Goal: Check status: Check status

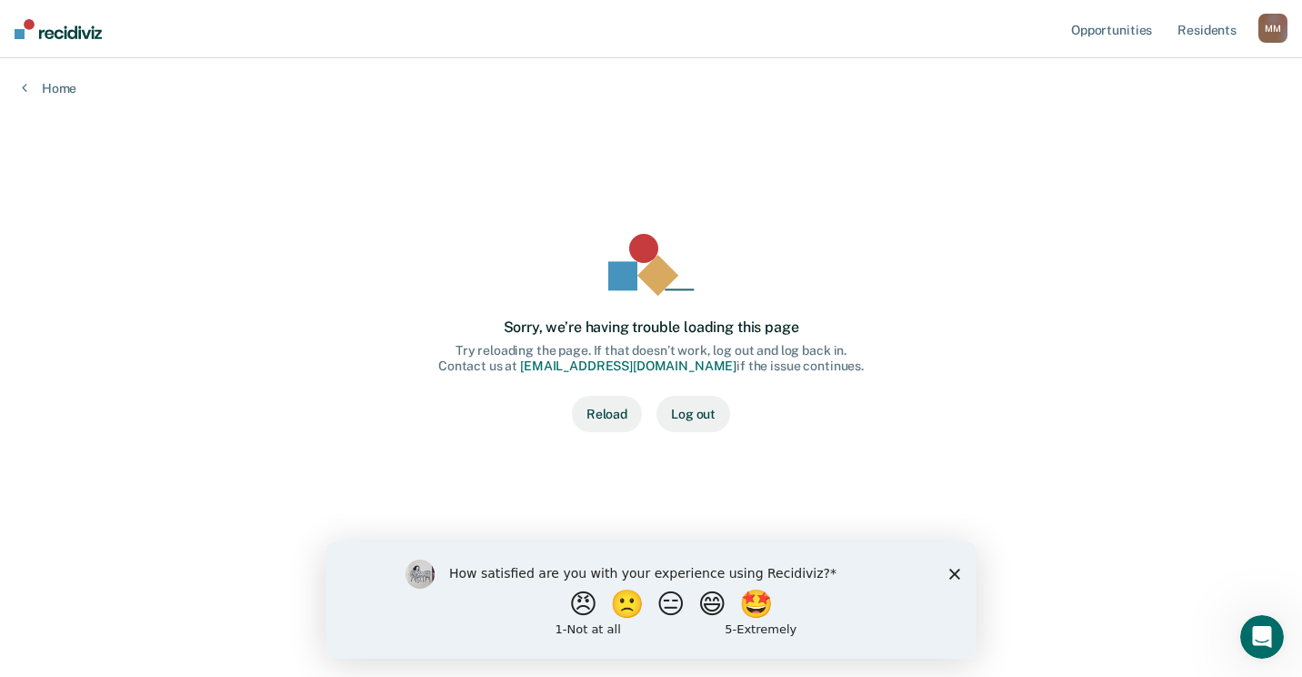
click at [612, 409] on button "Reload" at bounding box center [607, 414] width 70 height 36
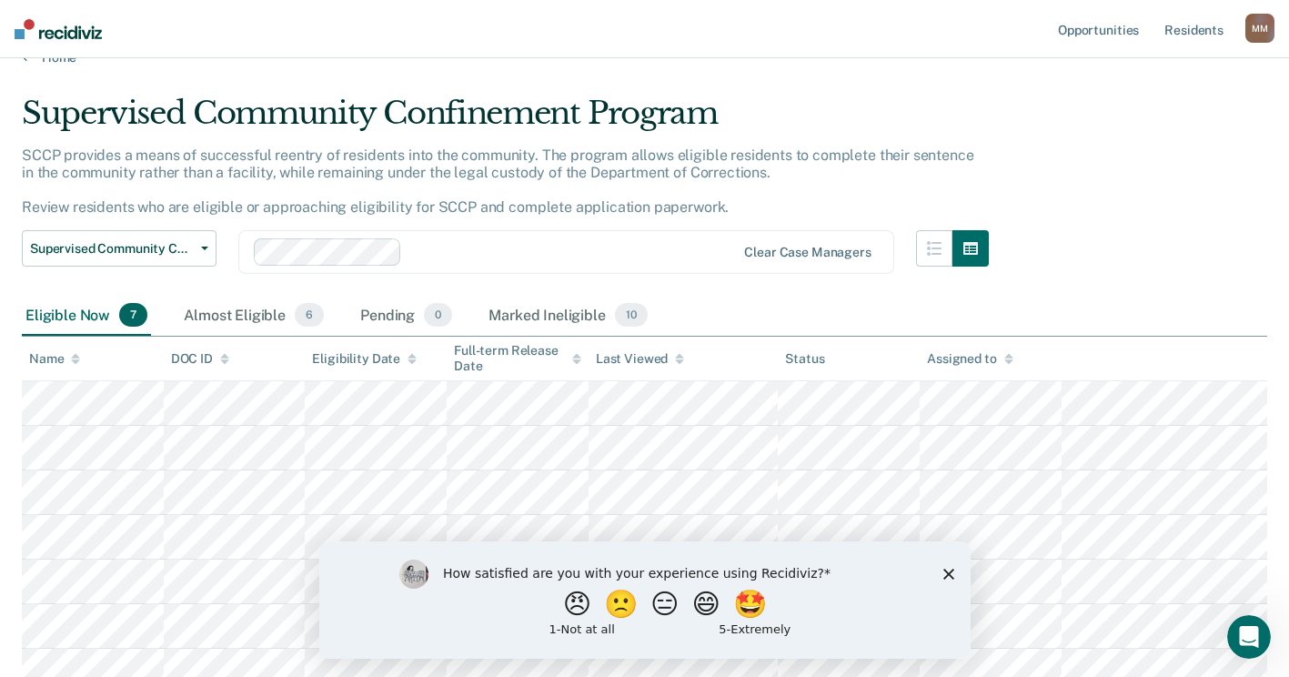
scroll to position [47, 0]
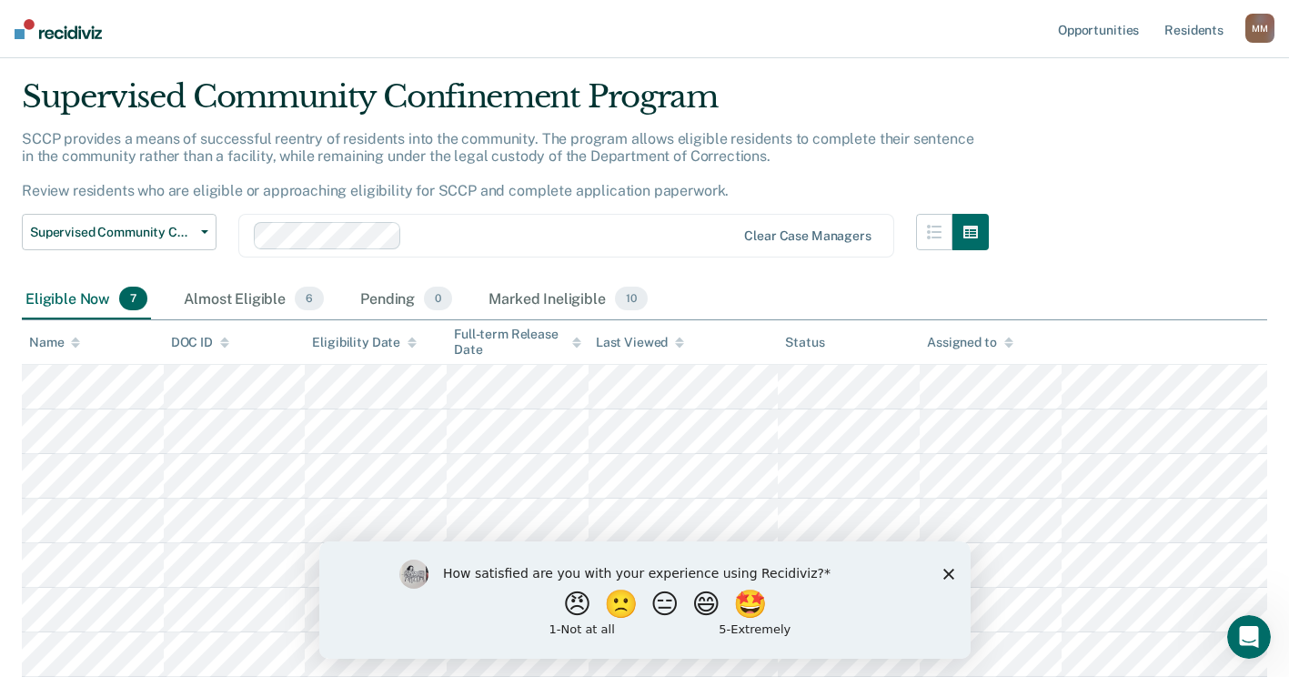
click at [946, 573] on polygon "Close survey" at bounding box center [947, 573] width 11 height 11
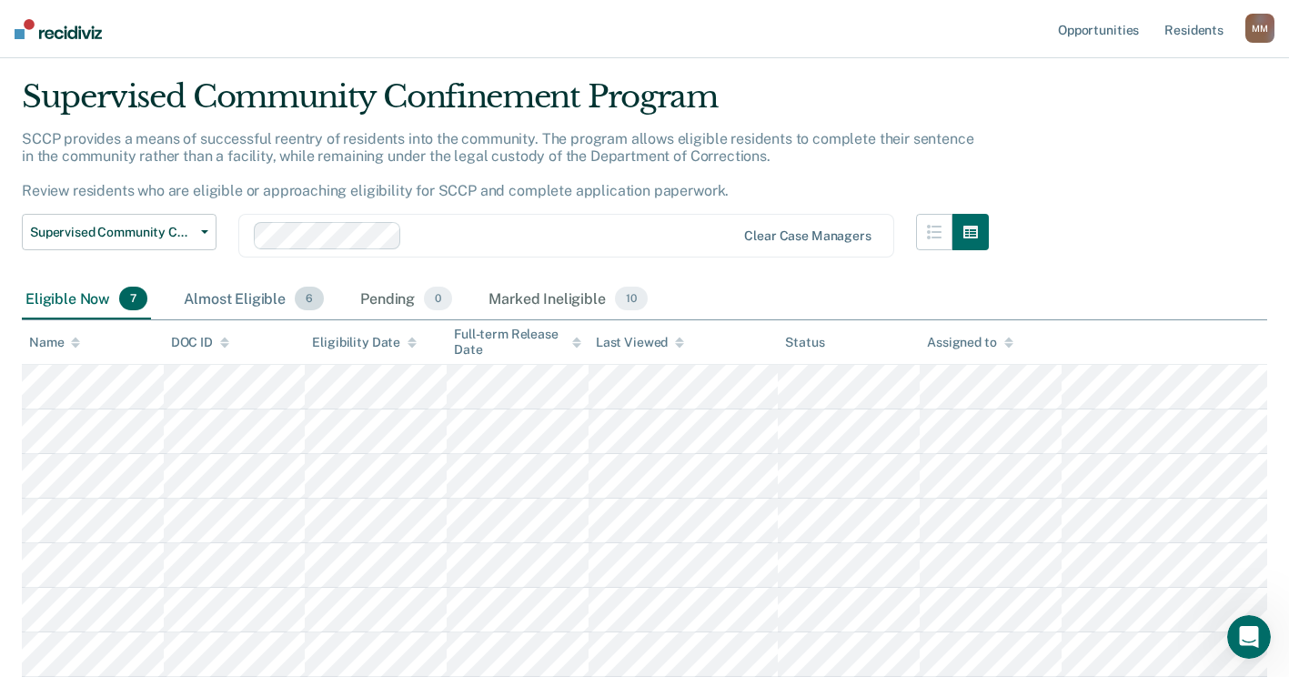
click at [204, 291] on div "Almost Eligible 6" at bounding box center [253, 299] width 147 height 40
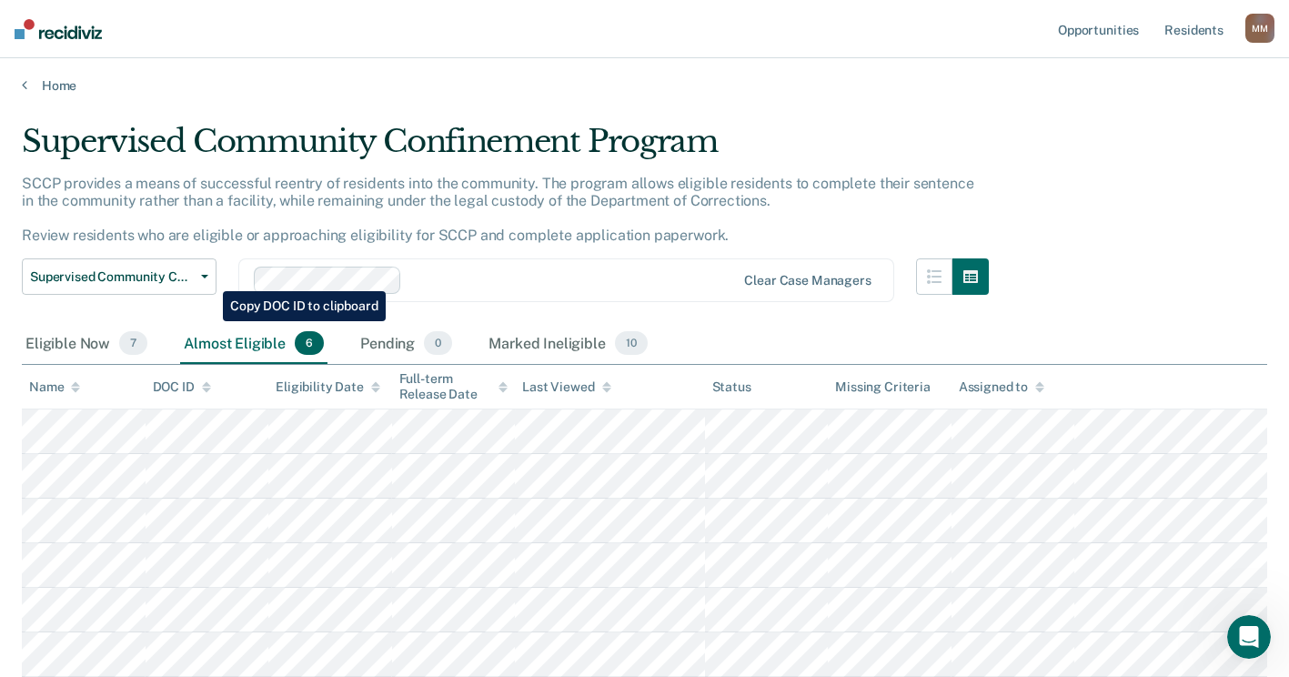
scroll to position [0, 0]
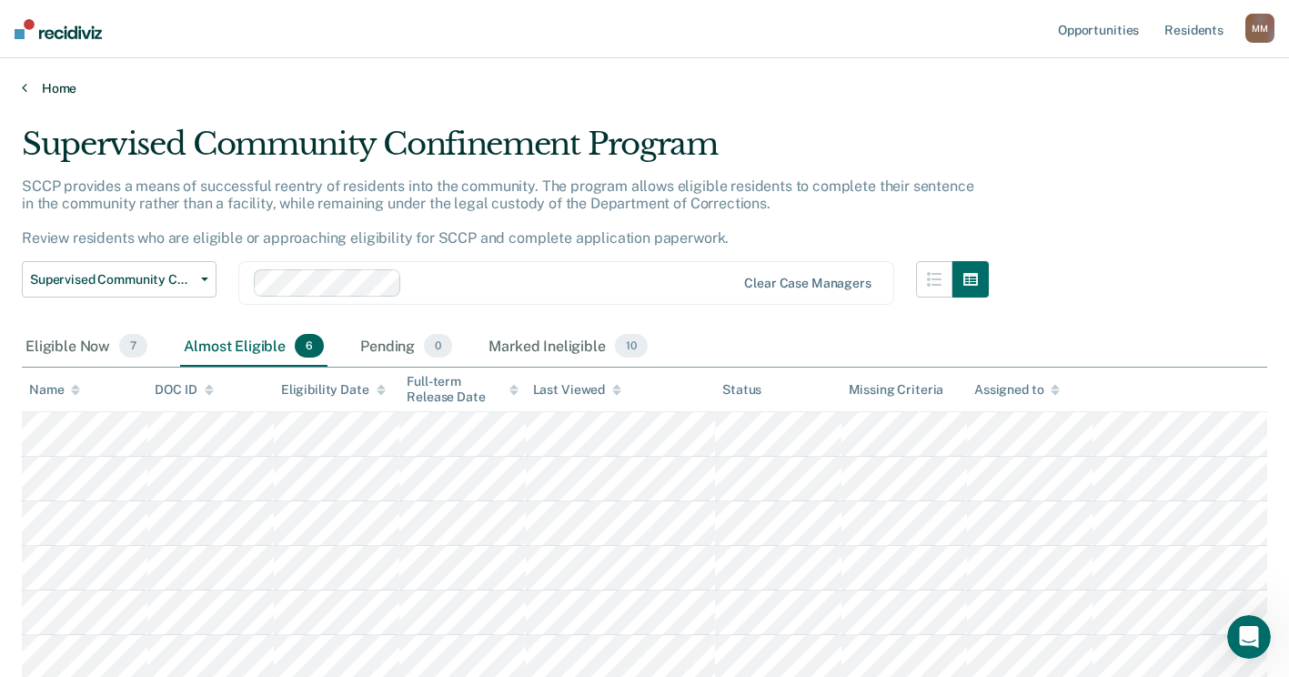
click at [48, 81] on link "Home" at bounding box center [644, 88] width 1245 height 16
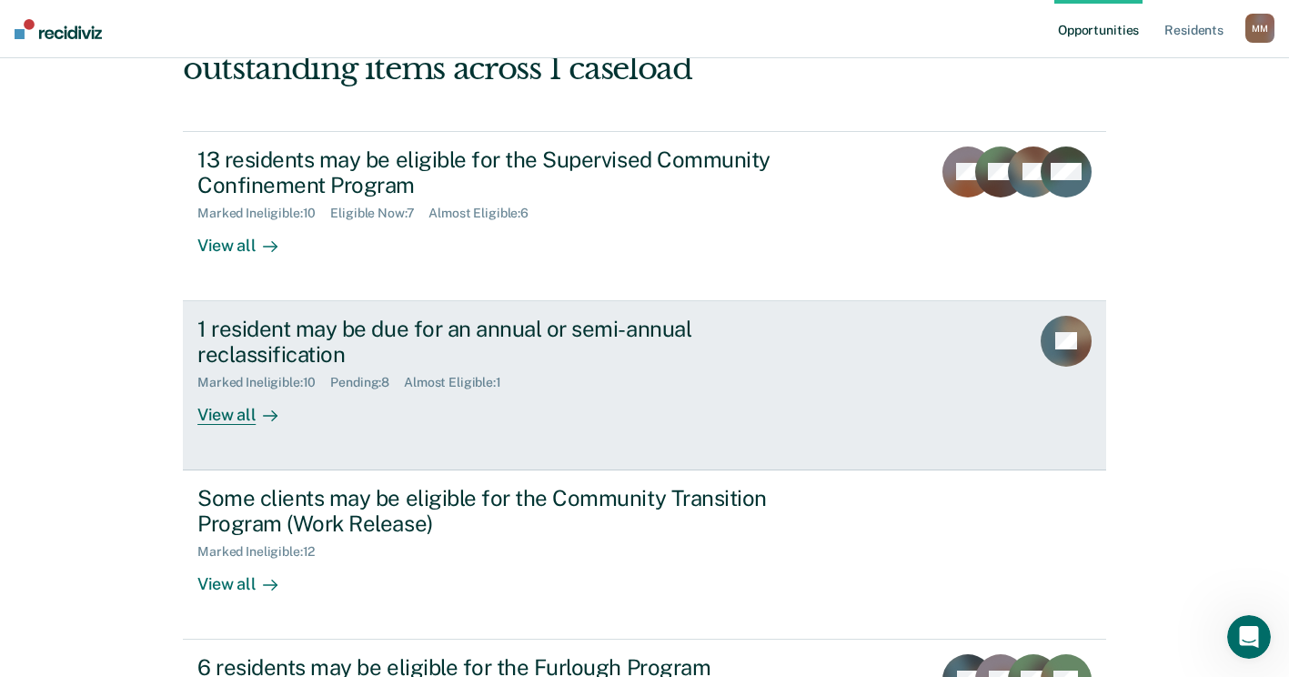
scroll to position [182, 0]
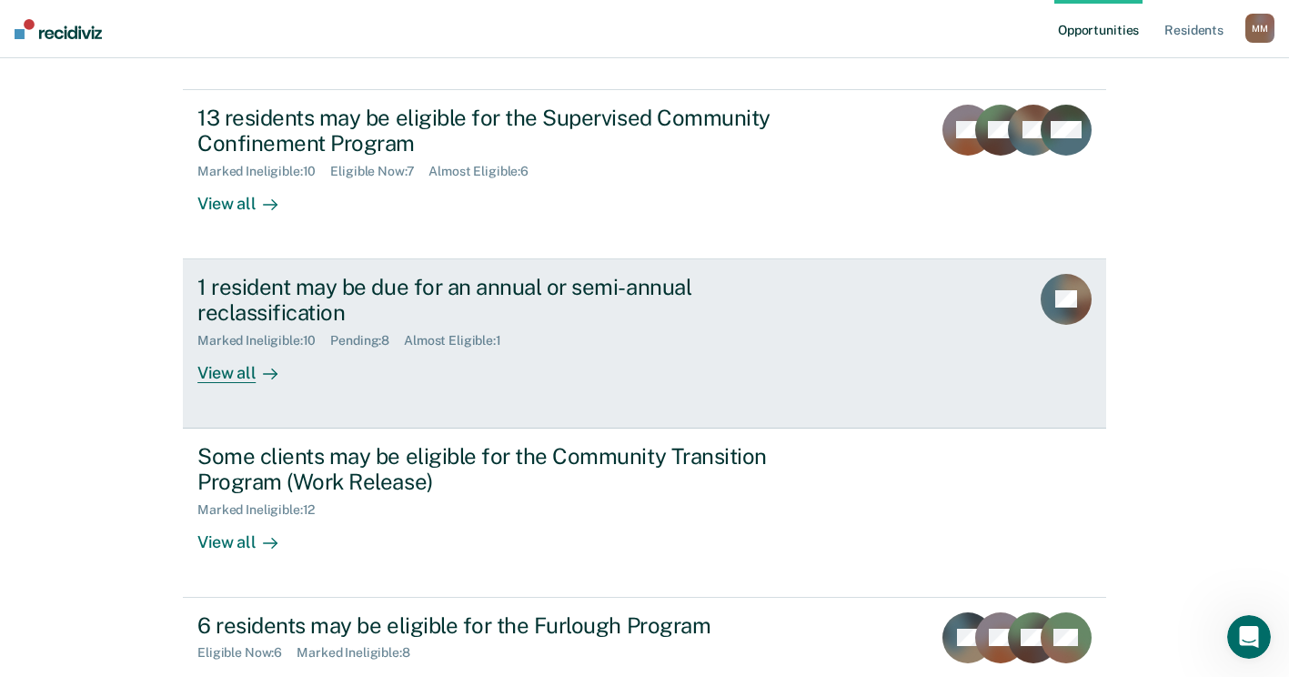
click at [242, 370] on div "View all" at bounding box center [248, 365] width 102 height 35
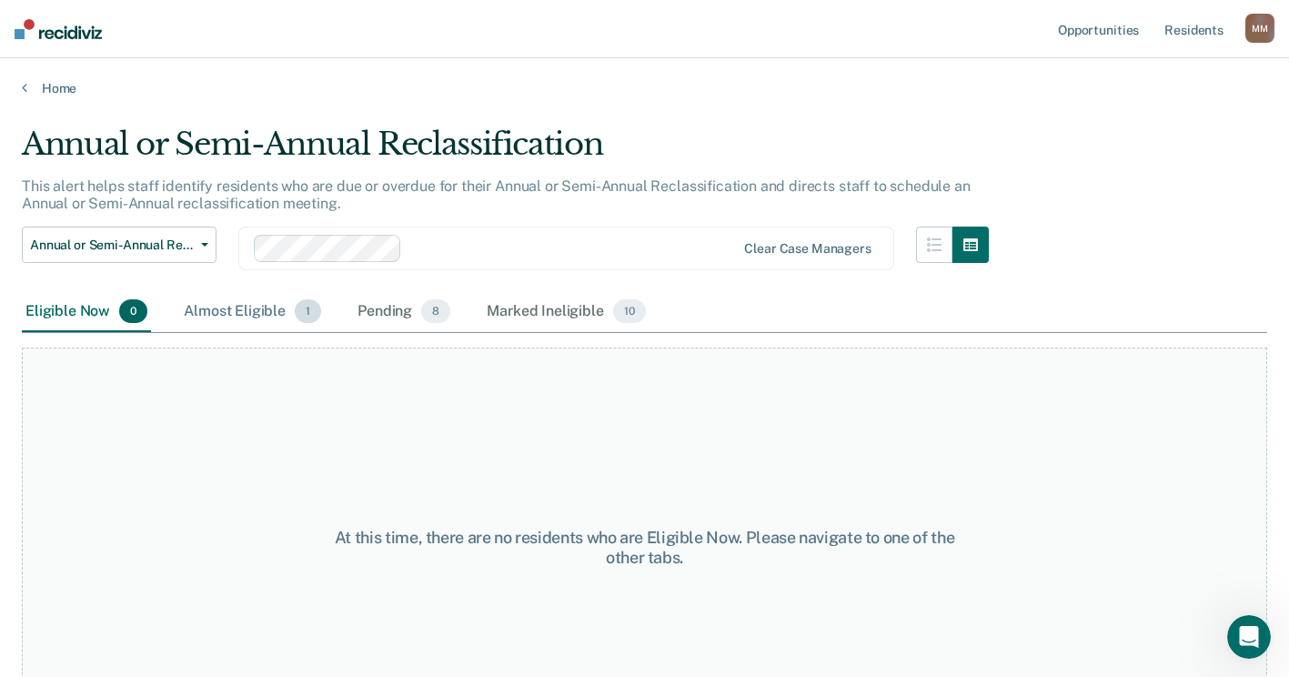
click at [226, 303] on div "Almost Eligible 1" at bounding box center [252, 312] width 145 height 40
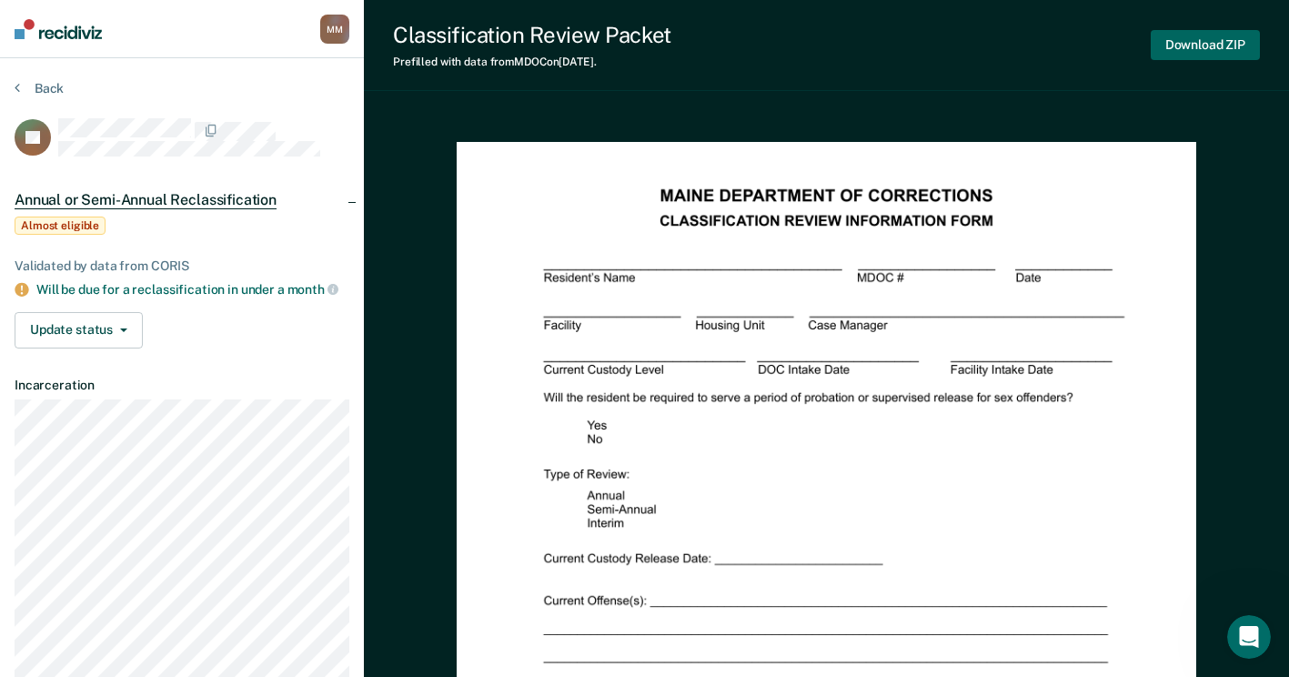
click at [1181, 52] on button "Download ZIP" at bounding box center [1205, 45] width 109 height 30
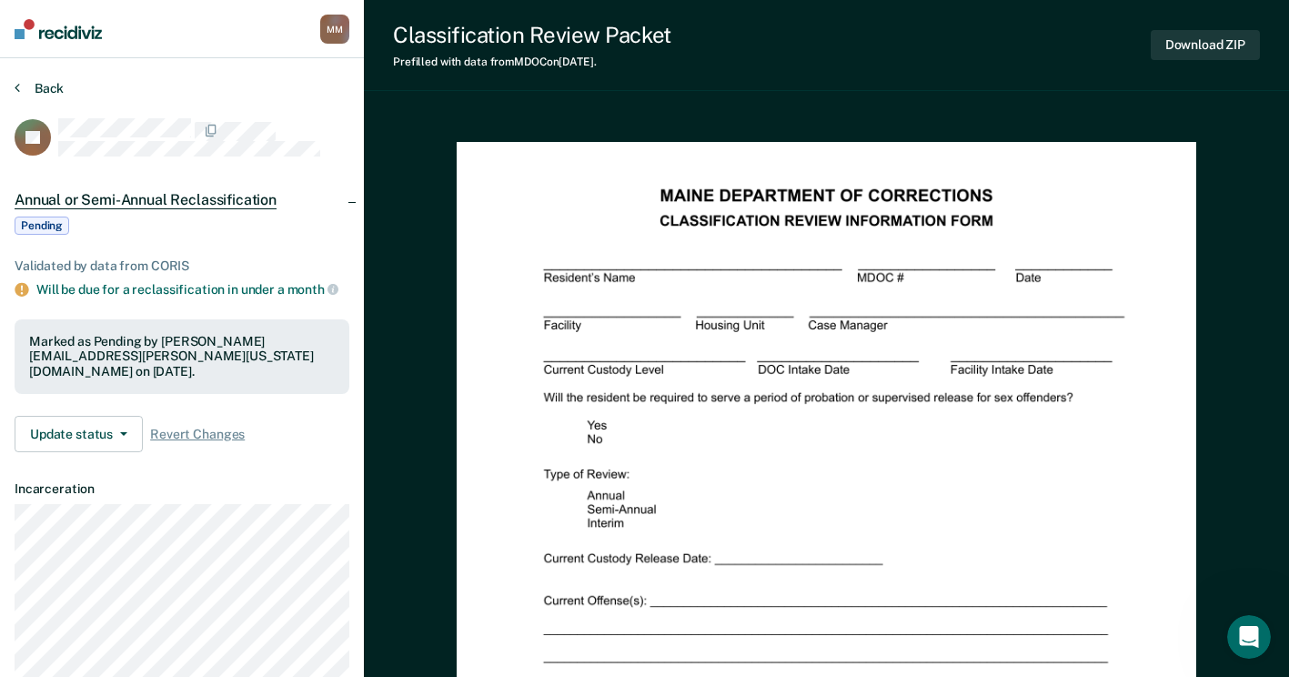
click at [36, 90] on button "Back" at bounding box center [39, 88] width 49 height 16
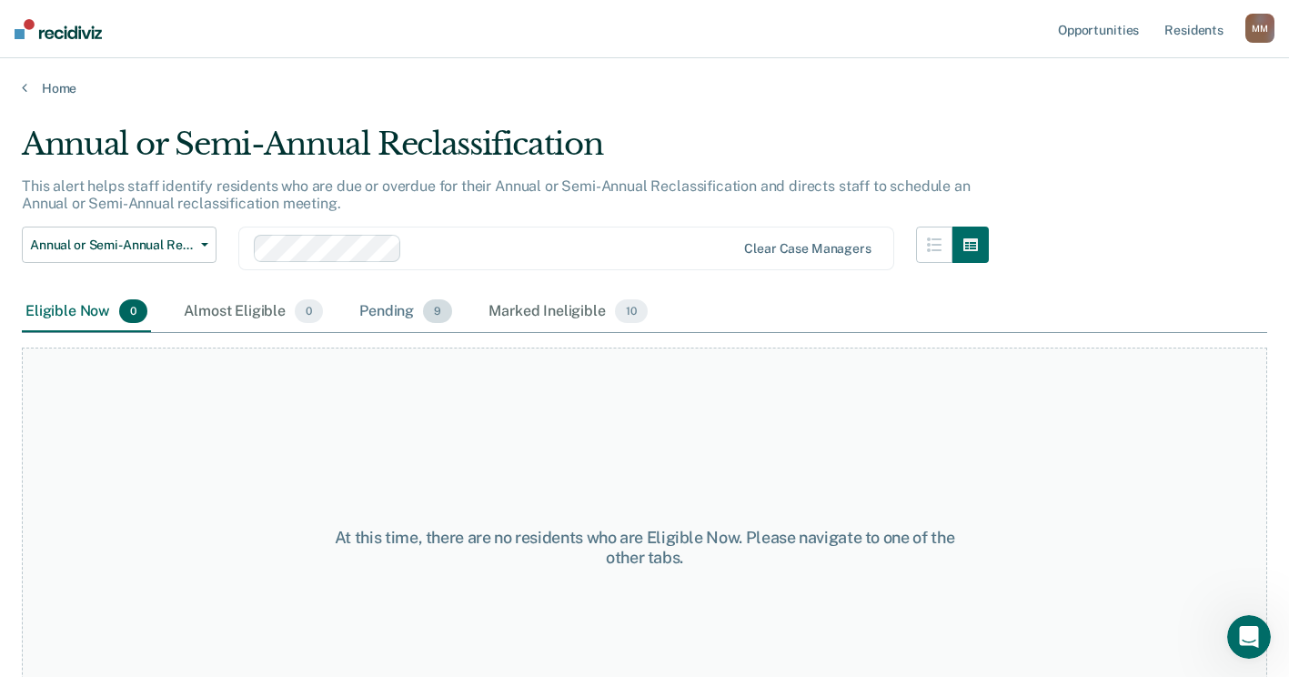
click at [364, 308] on div "Pending 9" at bounding box center [406, 312] width 100 height 40
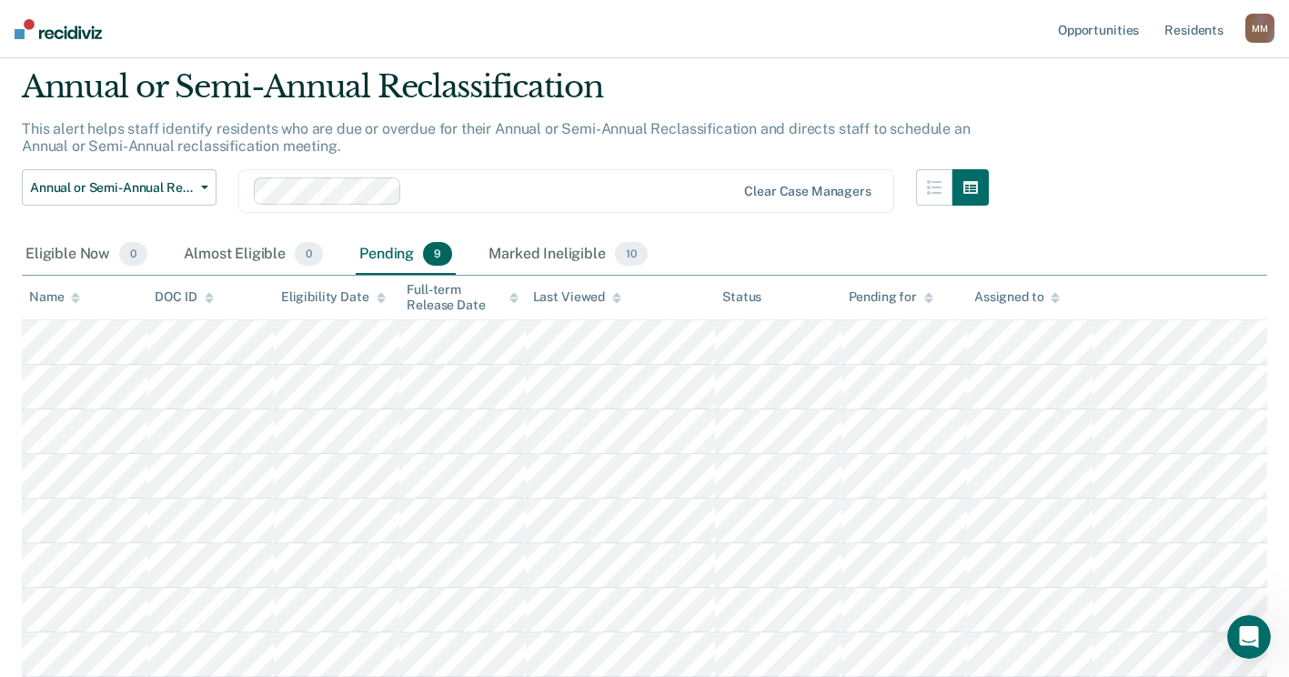
scroll to position [91, 0]
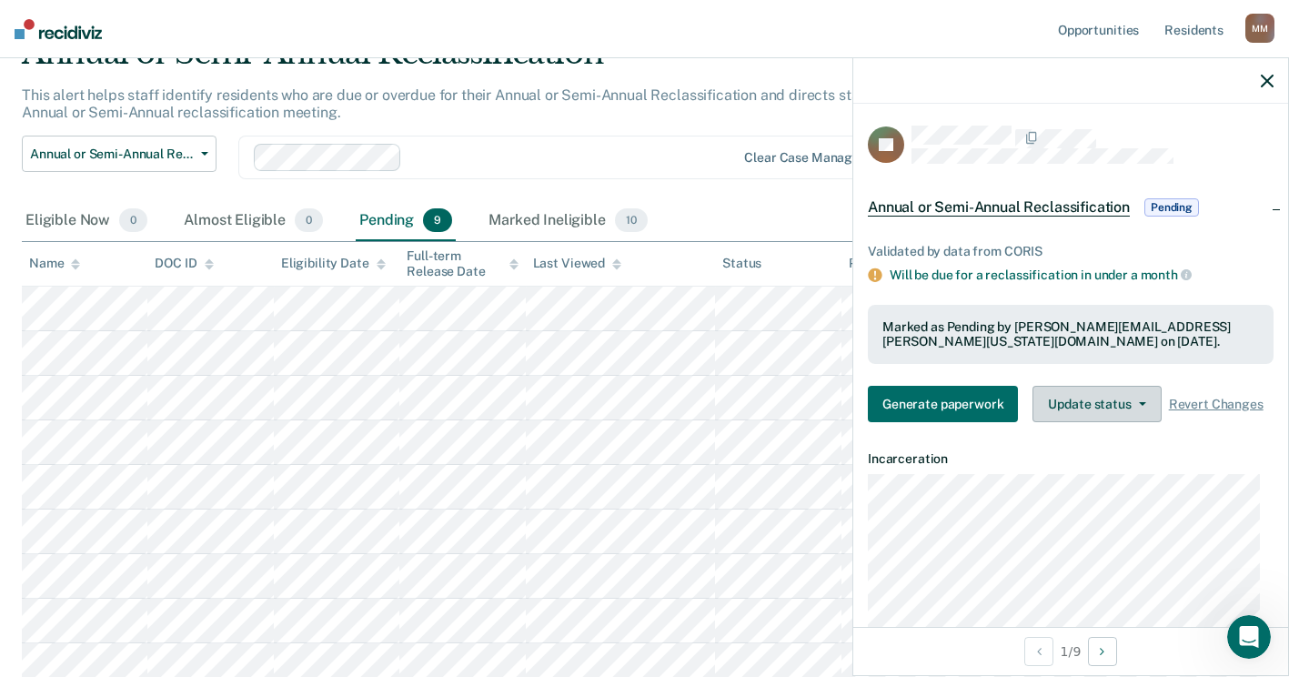
click at [1069, 406] on button "Update status" at bounding box center [1096, 404] width 128 height 36
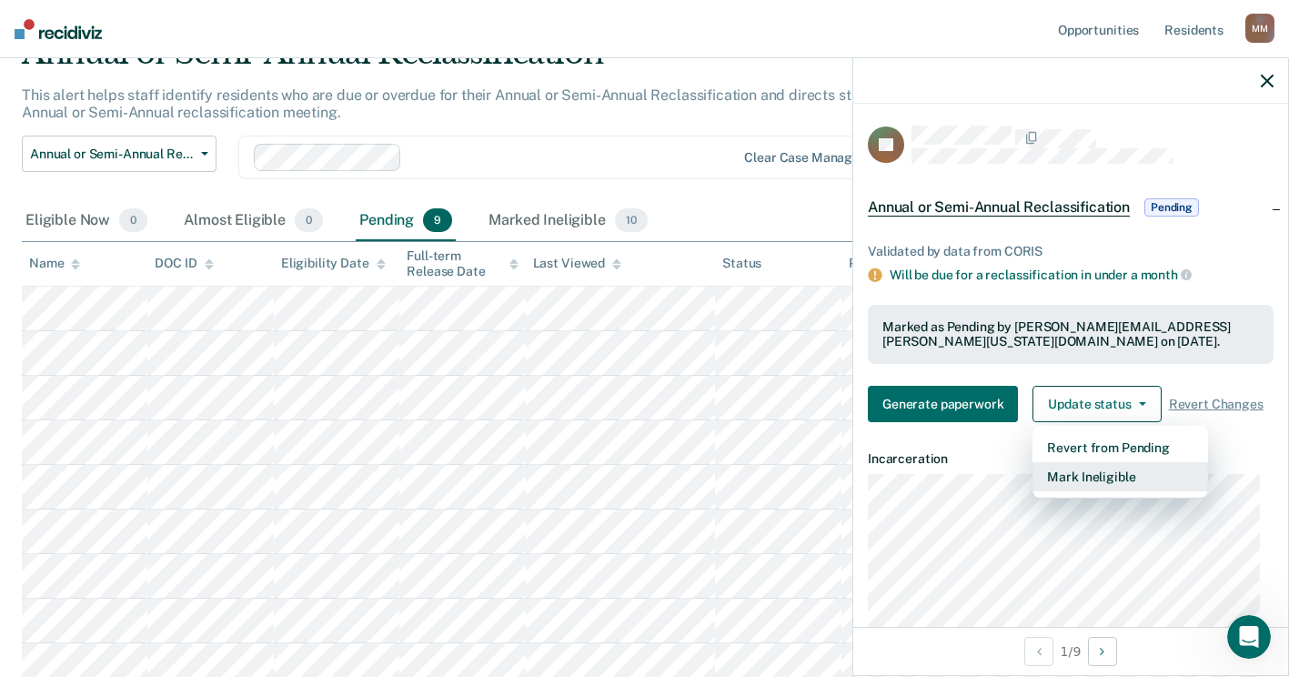
click at [1081, 468] on button "Mark Ineligible" at bounding box center [1120, 476] width 176 height 29
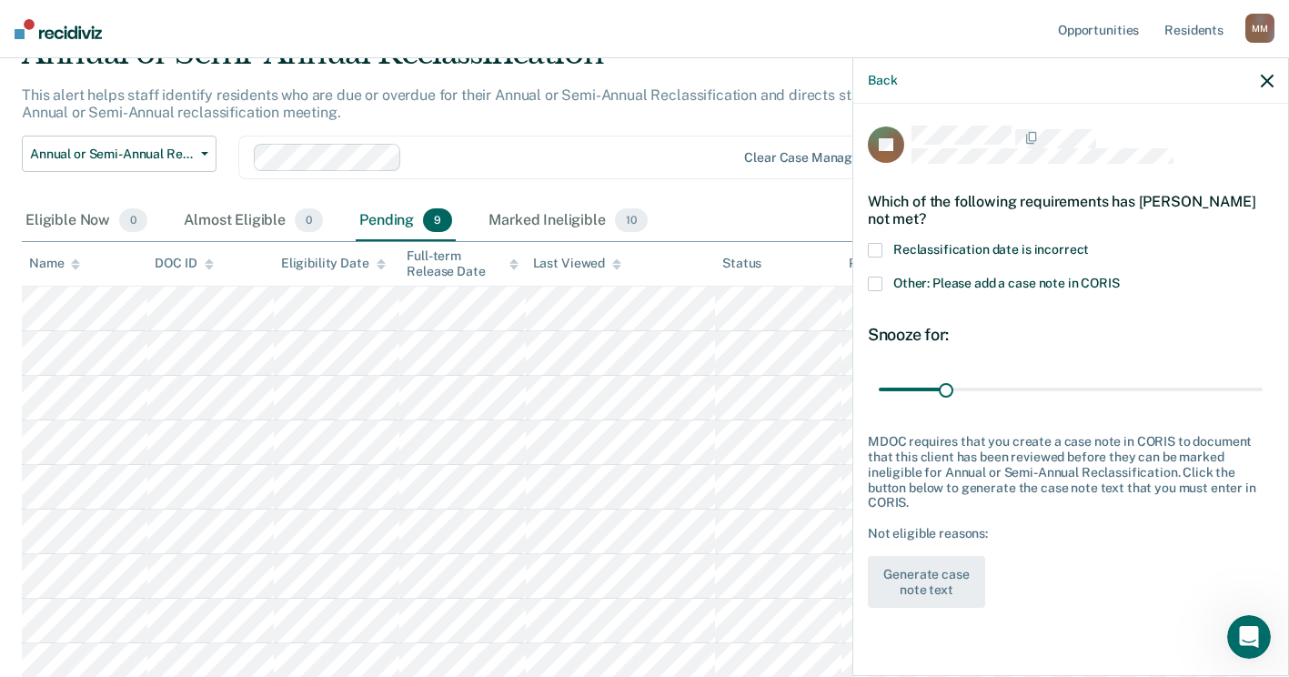
click at [873, 281] on span at bounding box center [875, 284] width 15 height 15
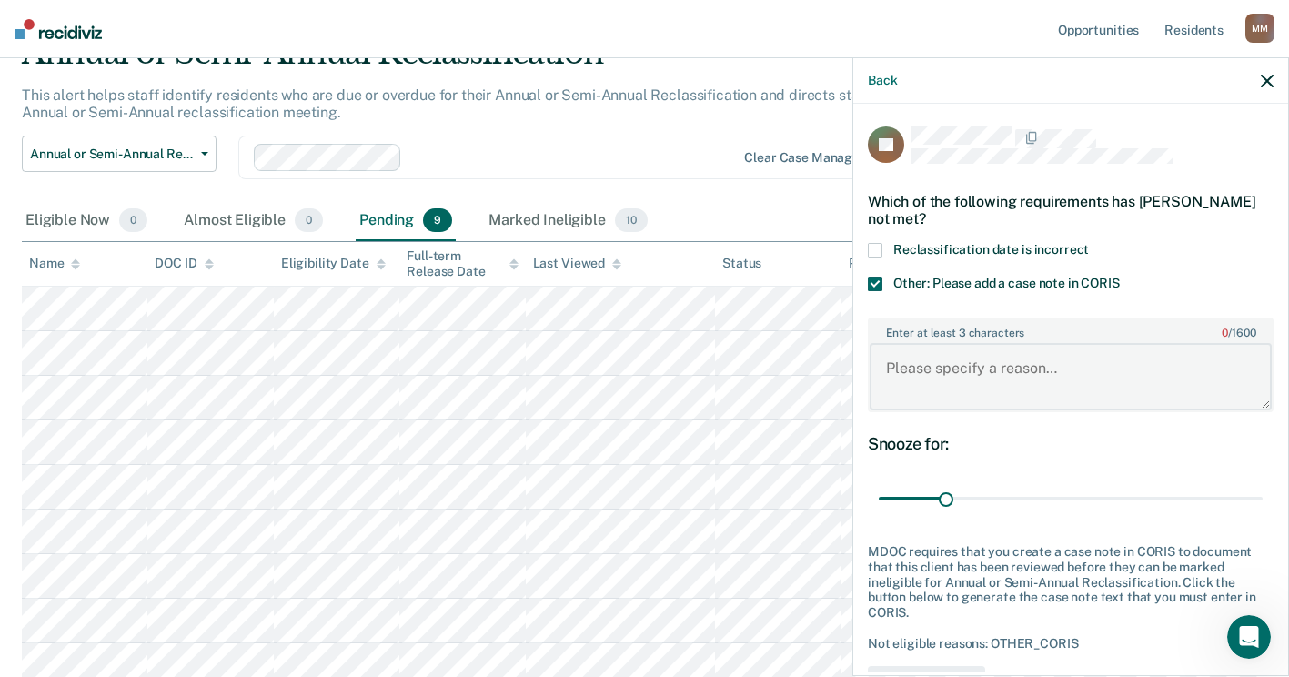
click at [940, 361] on textarea "Enter at least 3 characters 0 / 1600" at bounding box center [1071, 376] width 402 height 67
drag, startPoint x: 1237, startPoint y: 361, endPoint x: 890, endPoint y: 378, distance: 347.0
click at [890, 378] on textarea "Reclass is scheduled for 9/3 with unit team-MM" at bounding box center [1071, 376] width 402 height 67
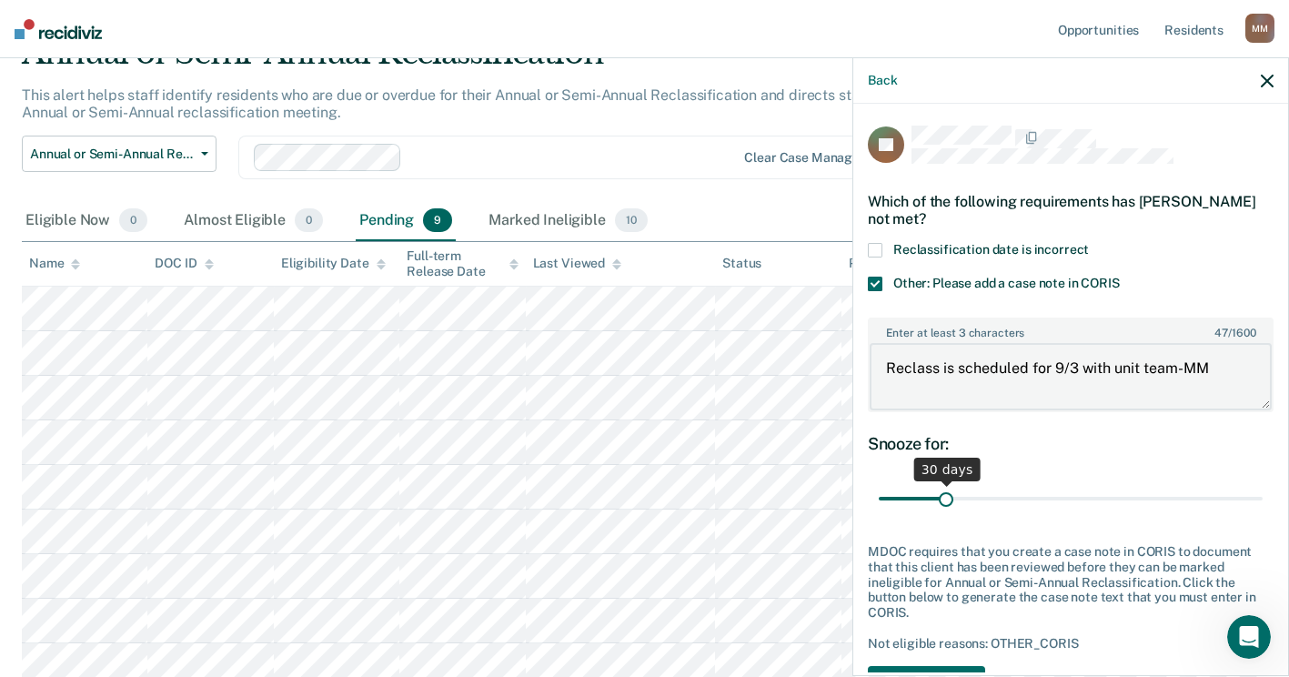
type textarea "Reclass is scheduled for 9/3 with unit team-MM"
drag, startPoint x: 945, startPoint y: 493, endPoint x: 1272, endPoint y: 479, distance: 327.7
type input "180"
click at [1262, 483] on input "range" at bounding box center [1071, 499] width 384 height 32
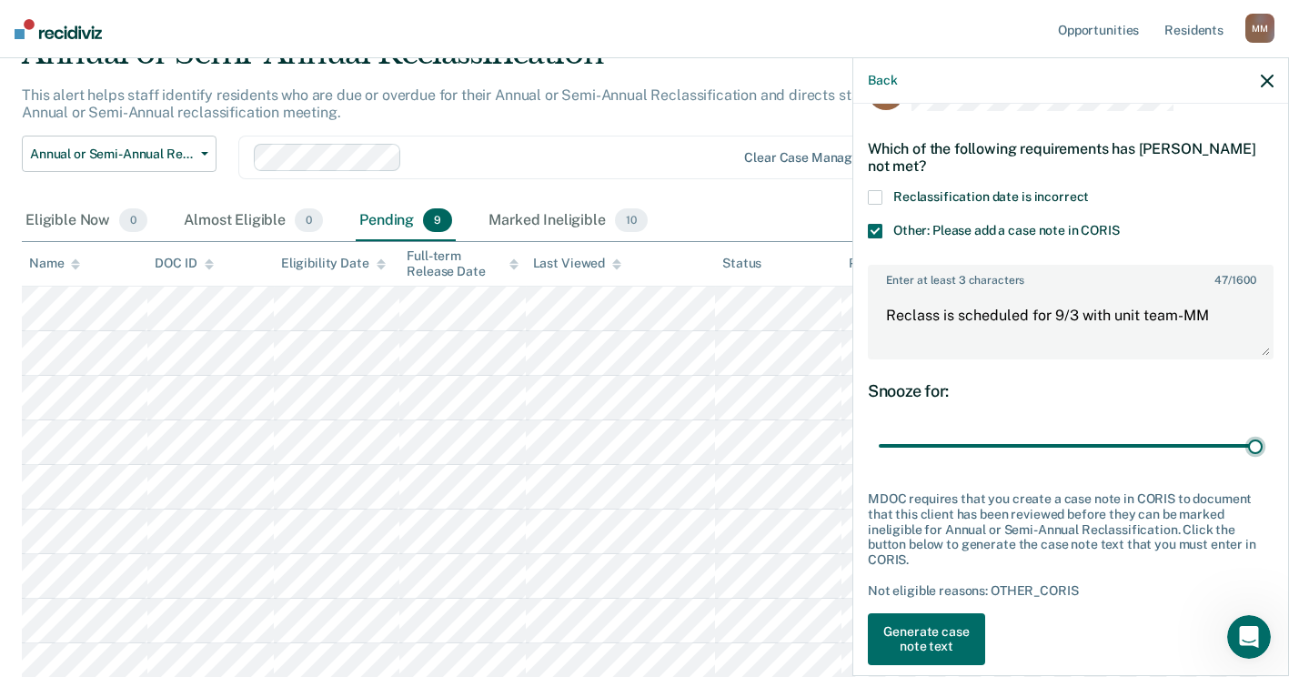
scroll to position [76, 0]
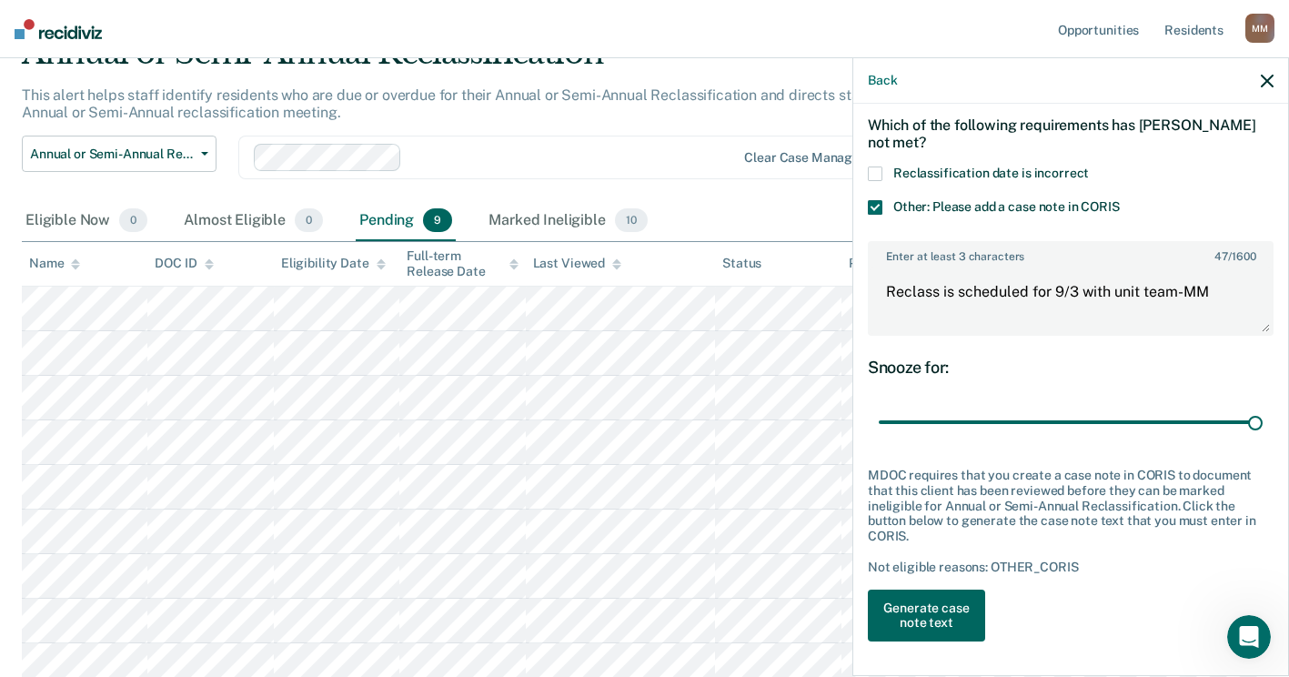
click at [922, 614] on button "Generate case note text" at bounding box center [926, 615] width 117 height 53
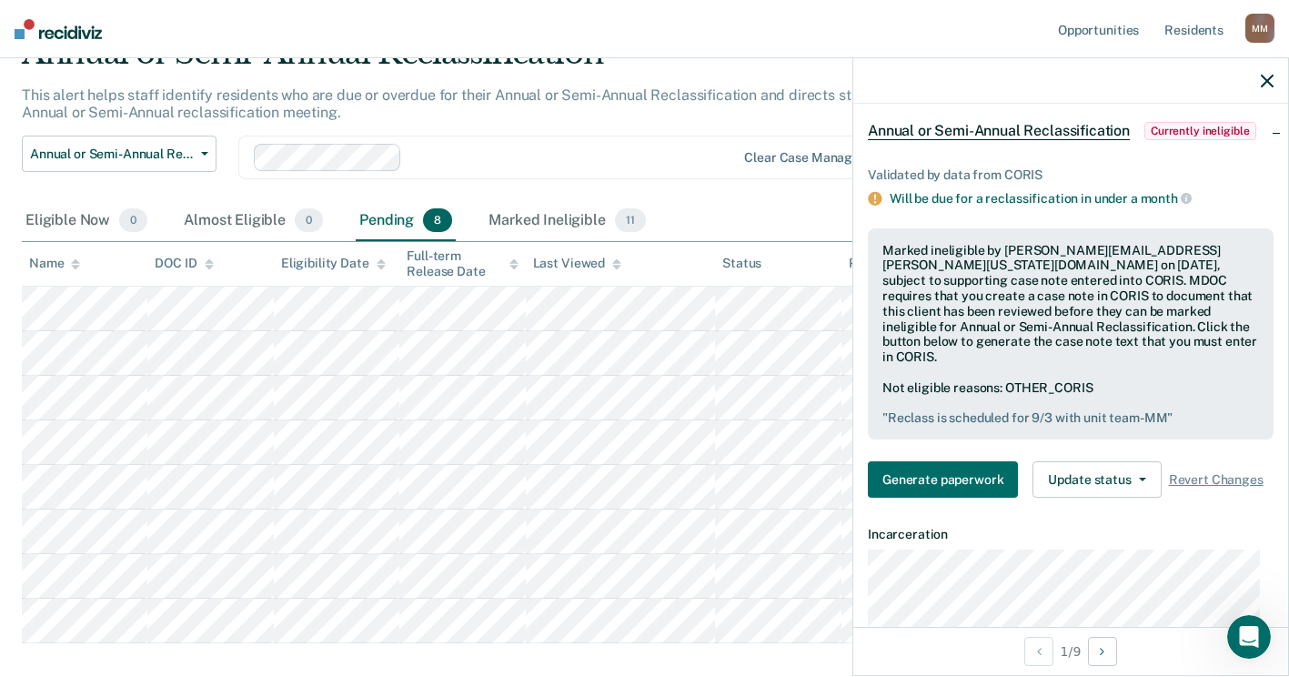
click at [1264, 78] on icon "button" at bounding box center [1267, 81] width 13 height 13
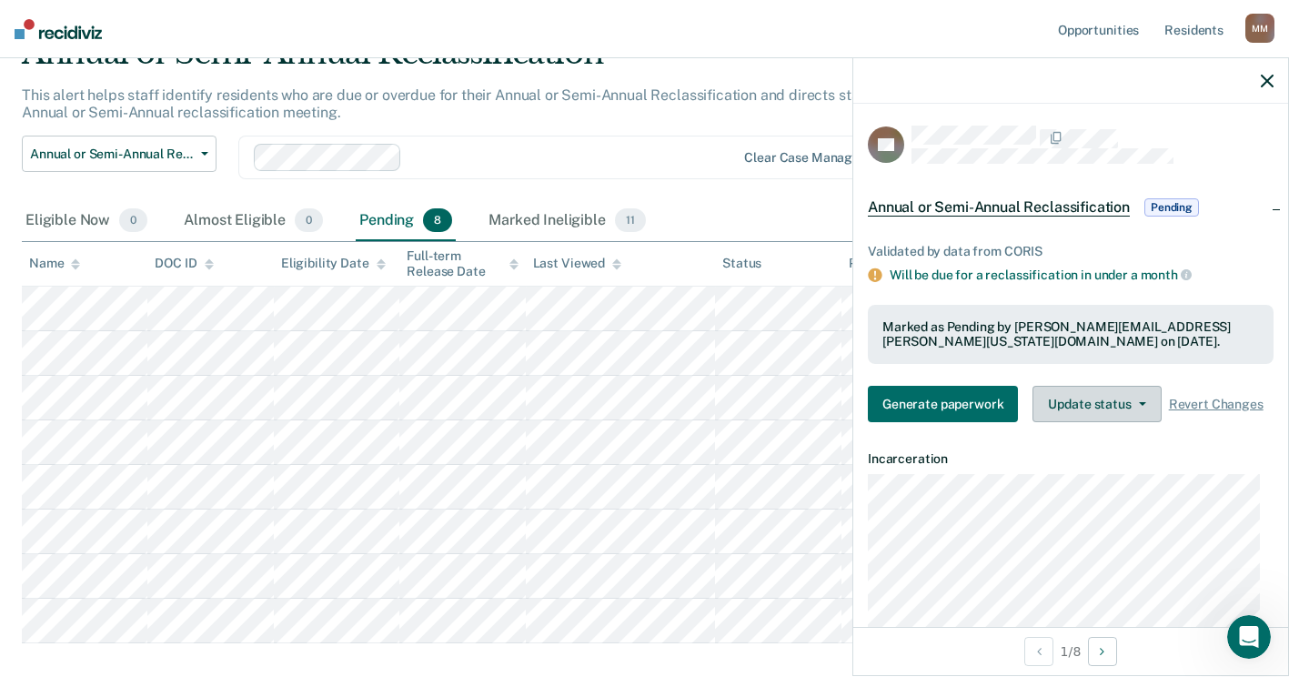
click at [1128, 409] on button "Update status" at bounding box center [1096, 404] width 128 height 36
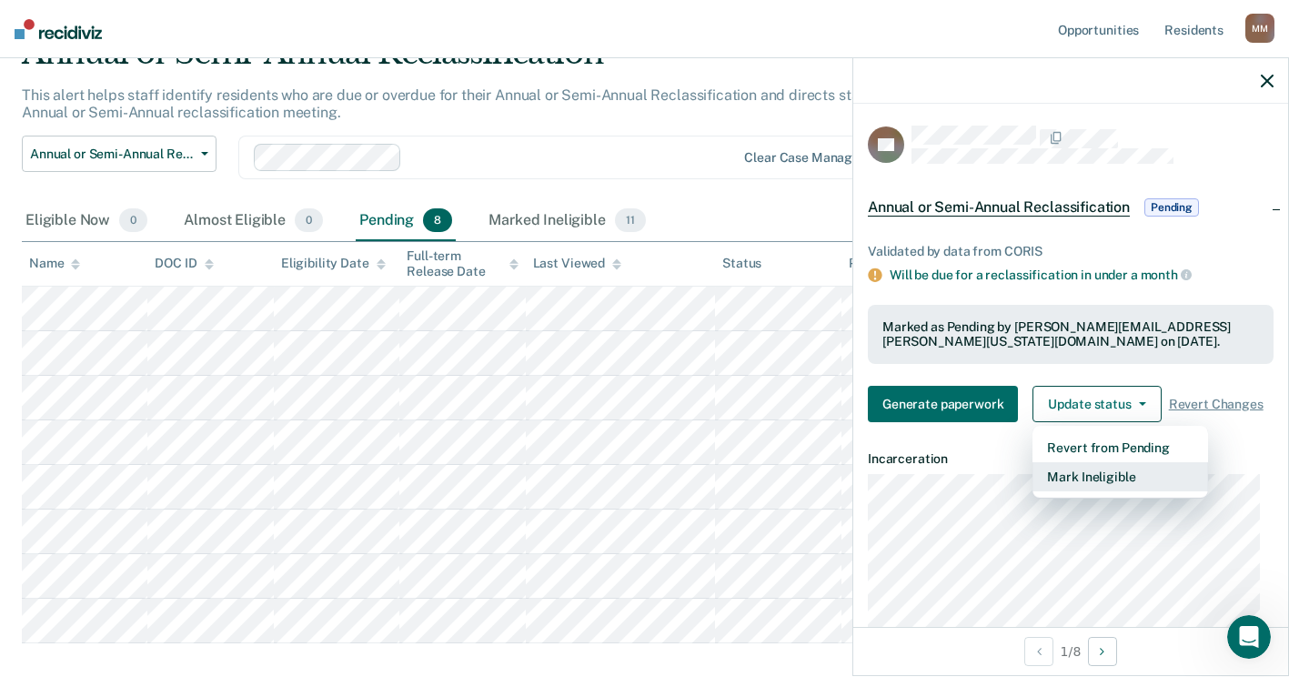
click at [1099, 482] on button "Mark Ineligible" at bounding box center [1120, 476] width 176 height 29
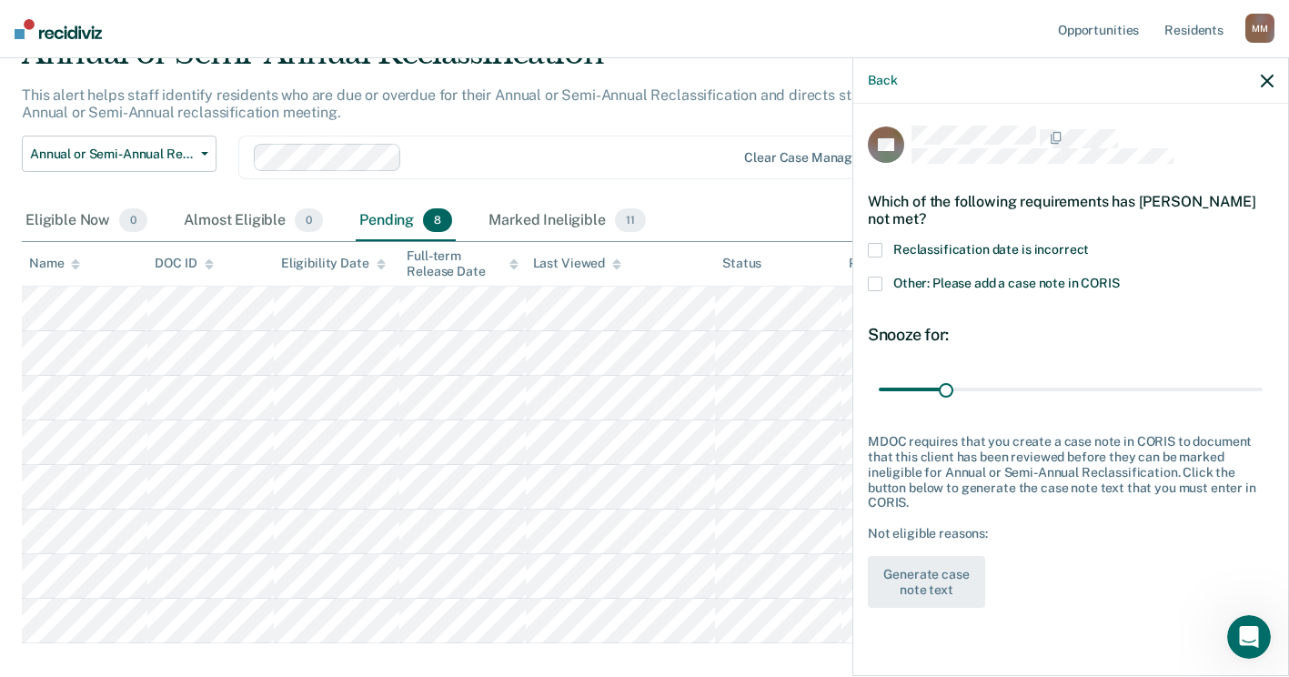
click at [869, 277] on span at bounding box center [875, 284] width 15 height 15
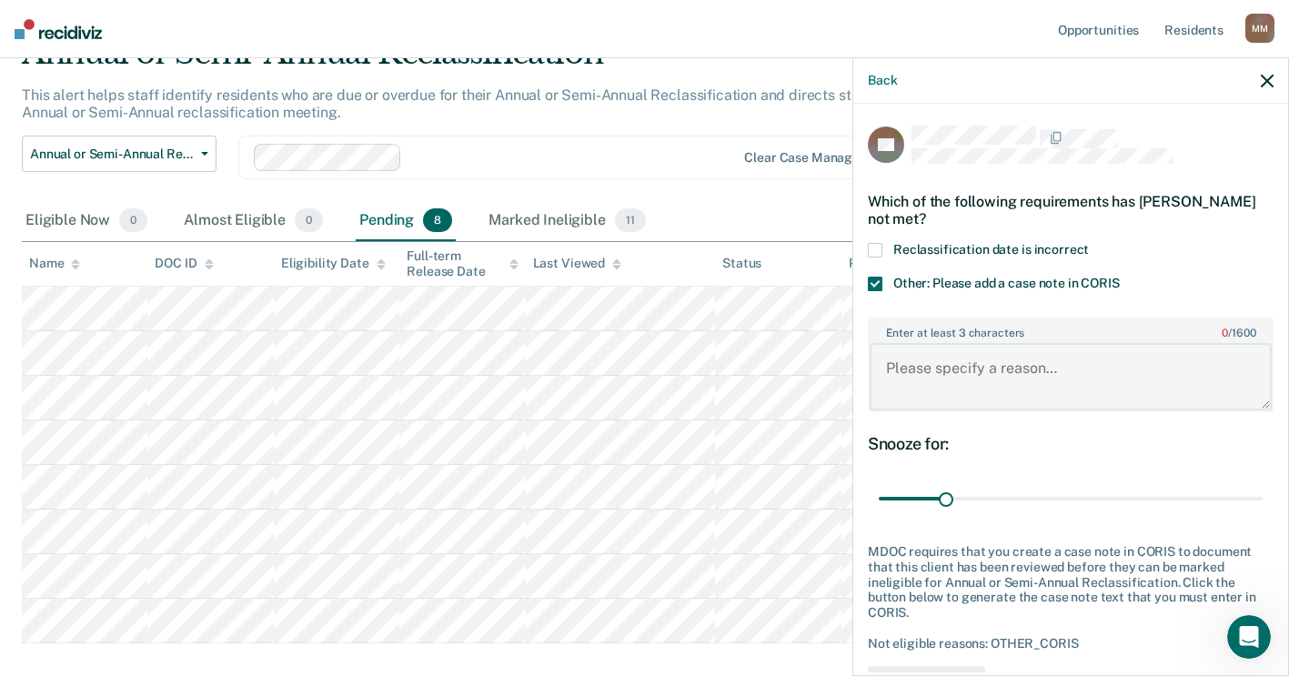
click at [941, 371] on textarea "Enter at least 3 characters 0 / 1600" at bounding box center [1071, 376] width 402 height 67
paste textarea "Reclass is scheduled for 9/3 with unit team-MM"
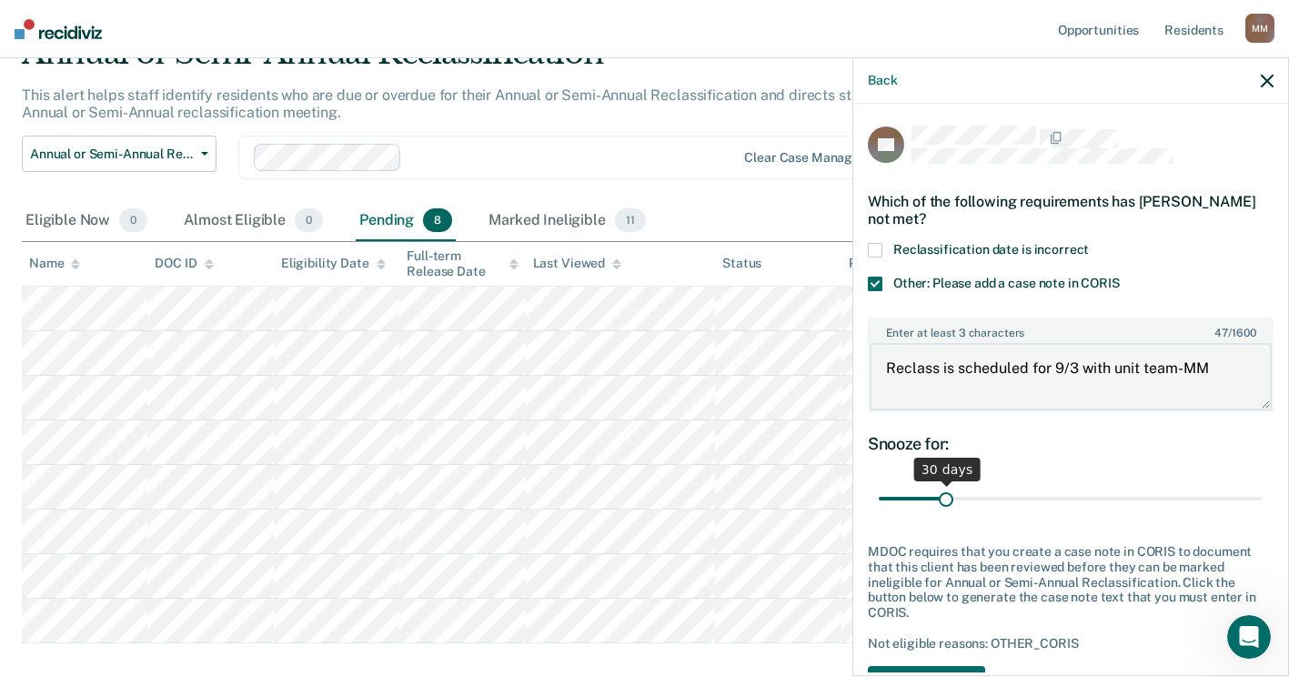
type textarea "Reclass is scheduled for 9/3 with unit team-MM"
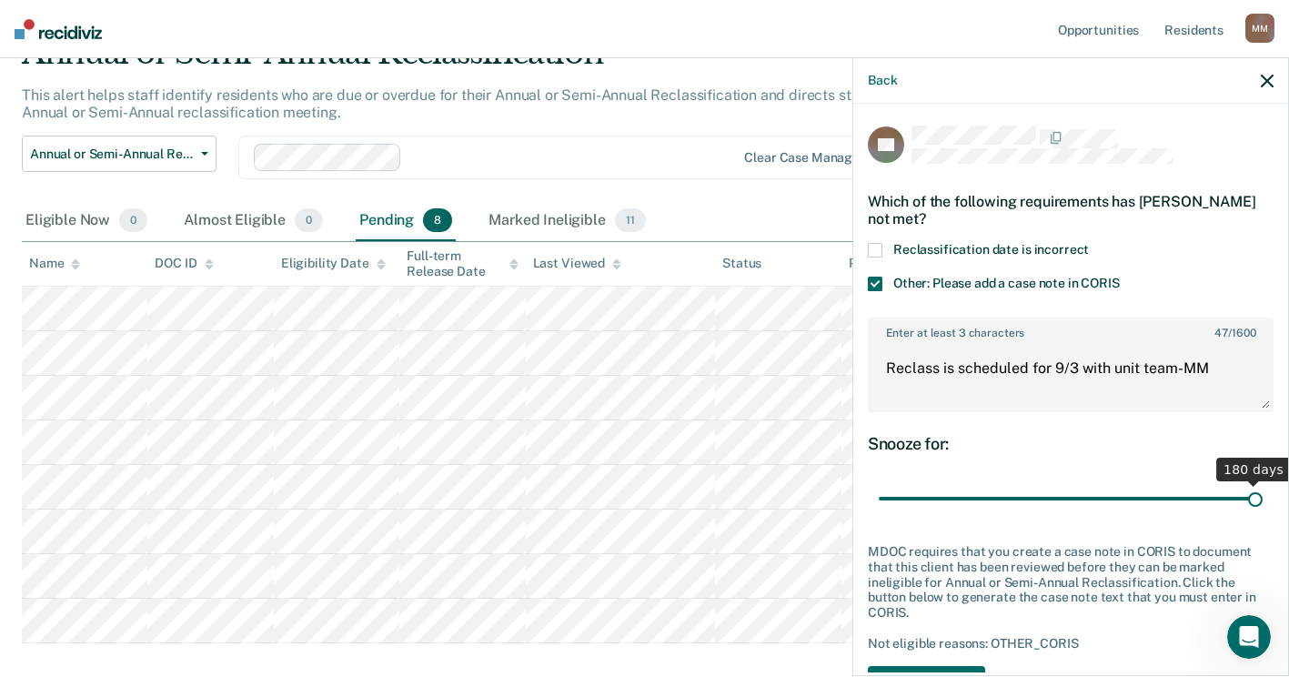
drag, startPoint x: 949, startPoint y: 496, endPoint x: 1275, endPoint y: 470, distance: 327.5
type input "180"
click at [1262, 483] on input "range" at bounding box center [1071, 499] width 384 height 32
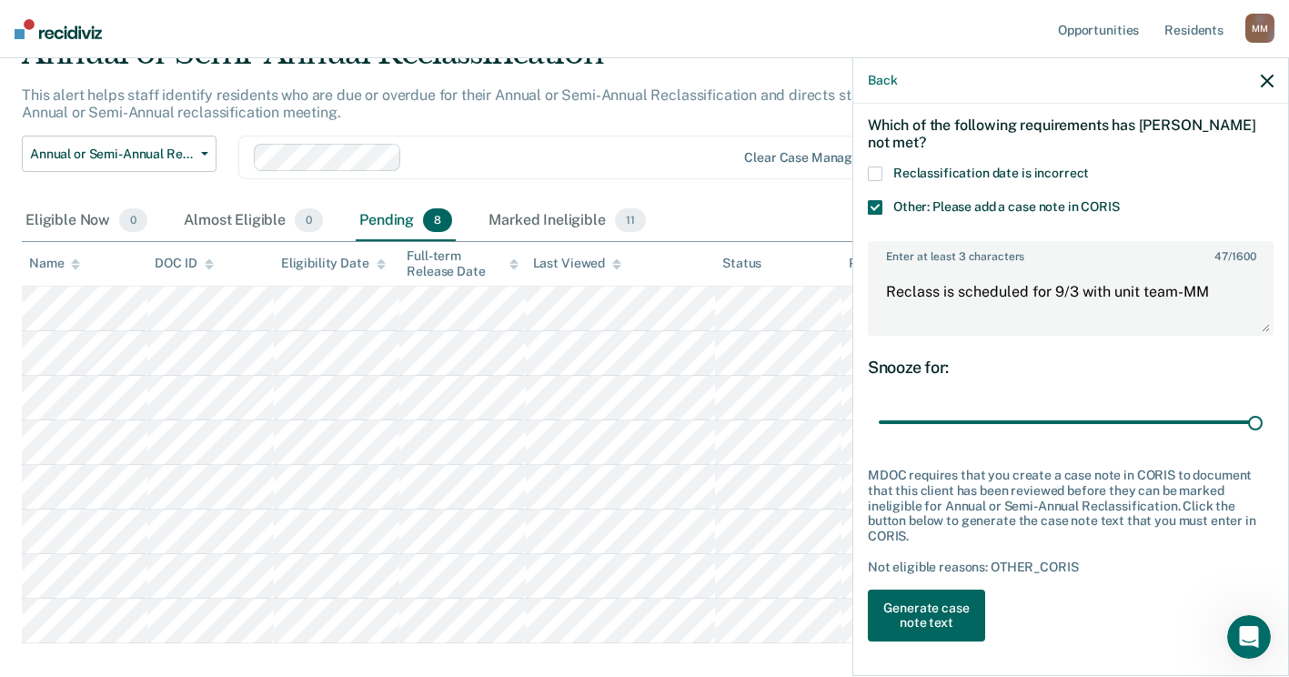
click at [947, 608] on button "Generate case note text" at bounding box center [926, 615] width 117 height 53
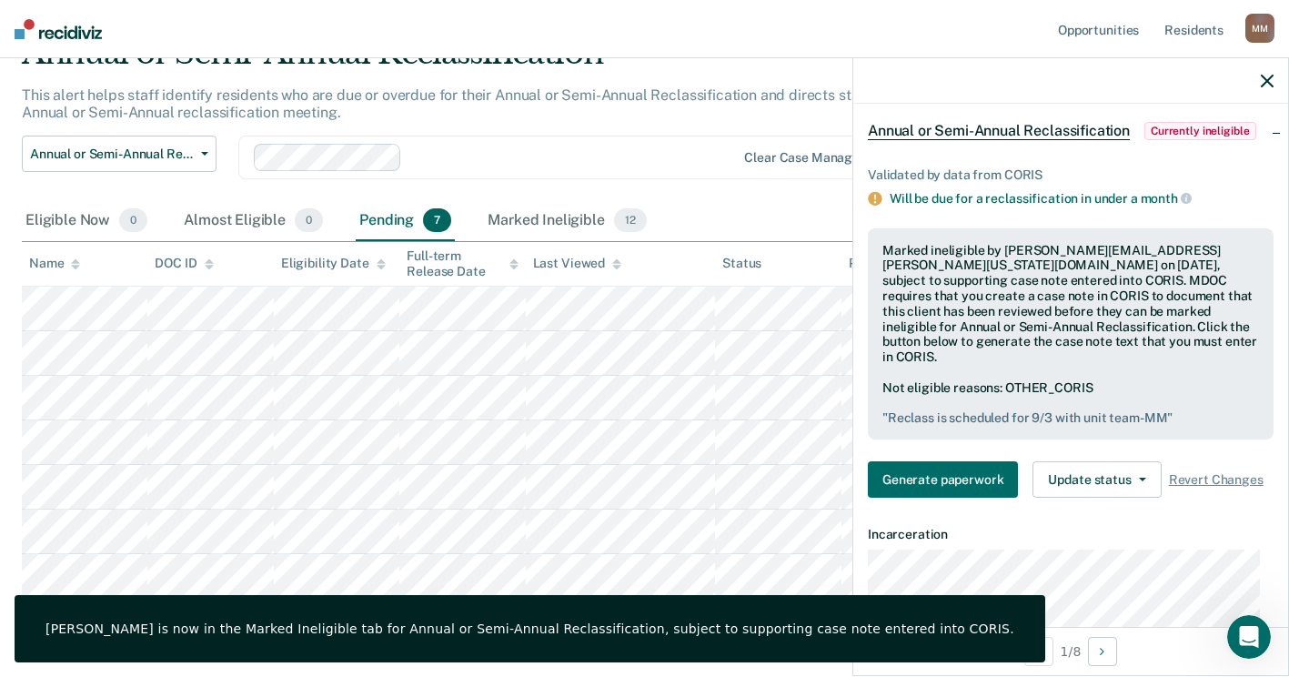
click at [1272, 78] on icon "button" at bounding box center [1267, 81] width 13 height 13
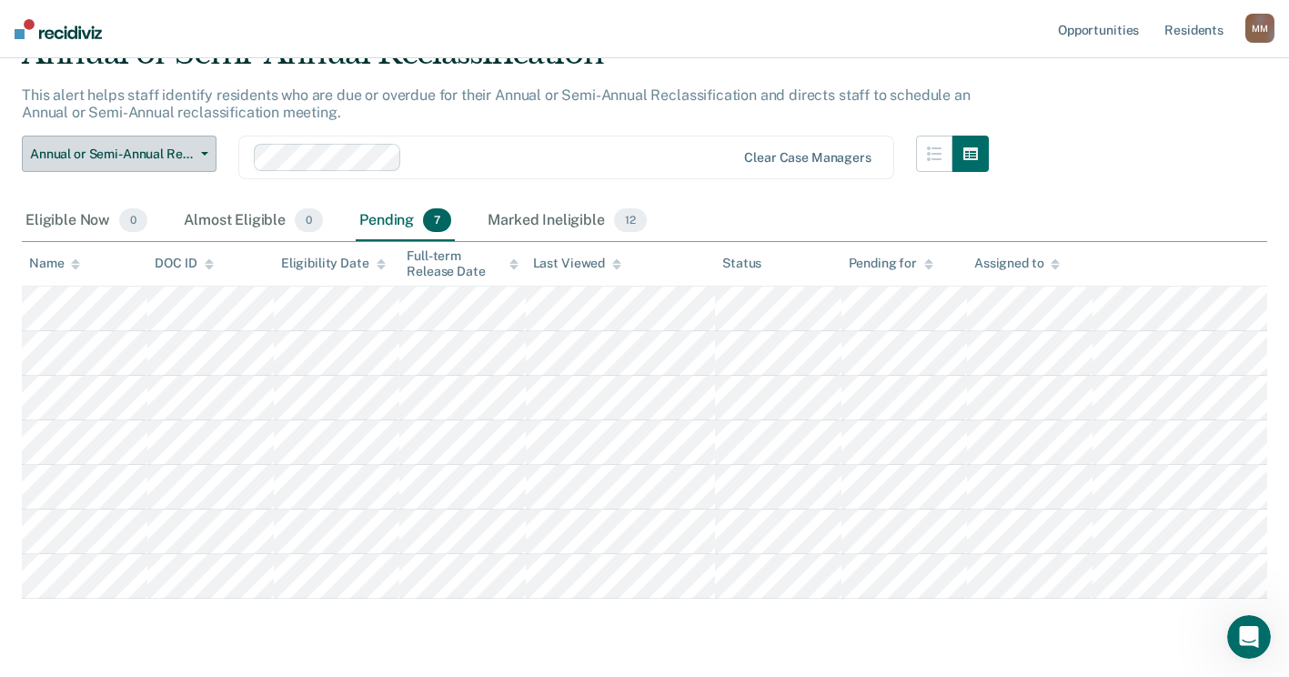
click at [131, 142] on button "Annual or Semi-Annual Reclassification" at bounding box center [119, 154] width 195 height 36
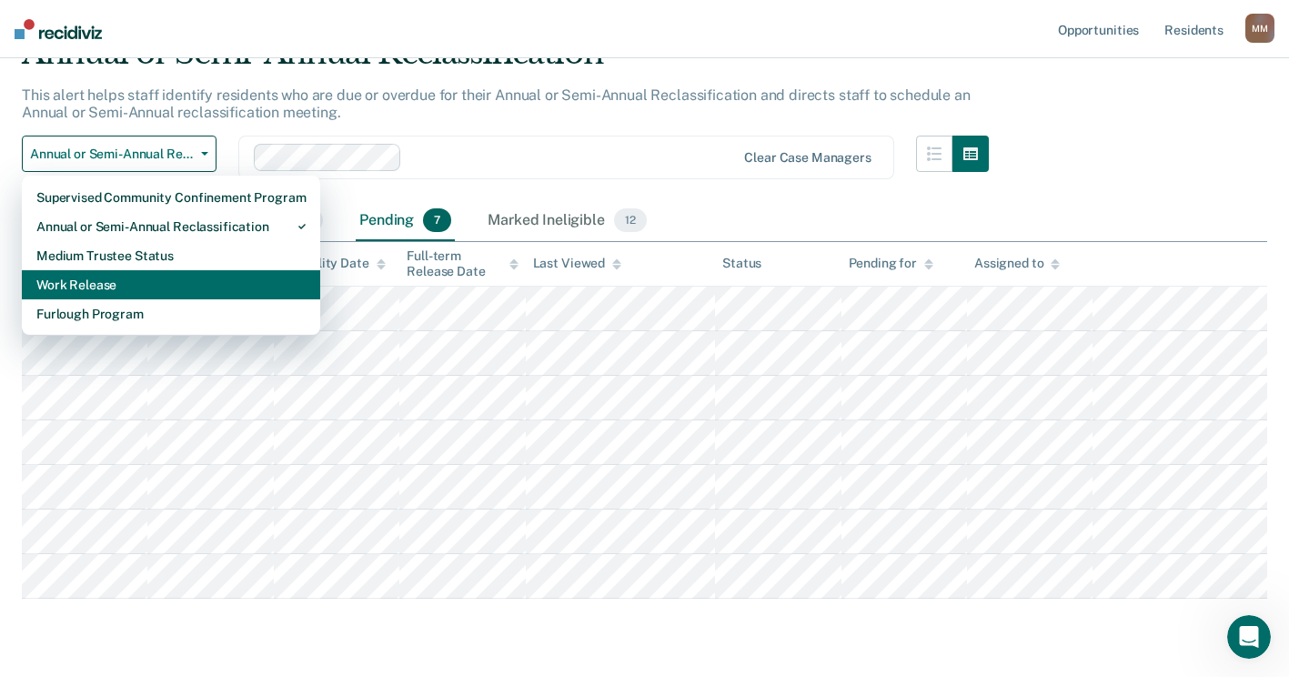
click at [146, 285] on div "Work Release" at bounding box center [170, 284] width 269 height 29
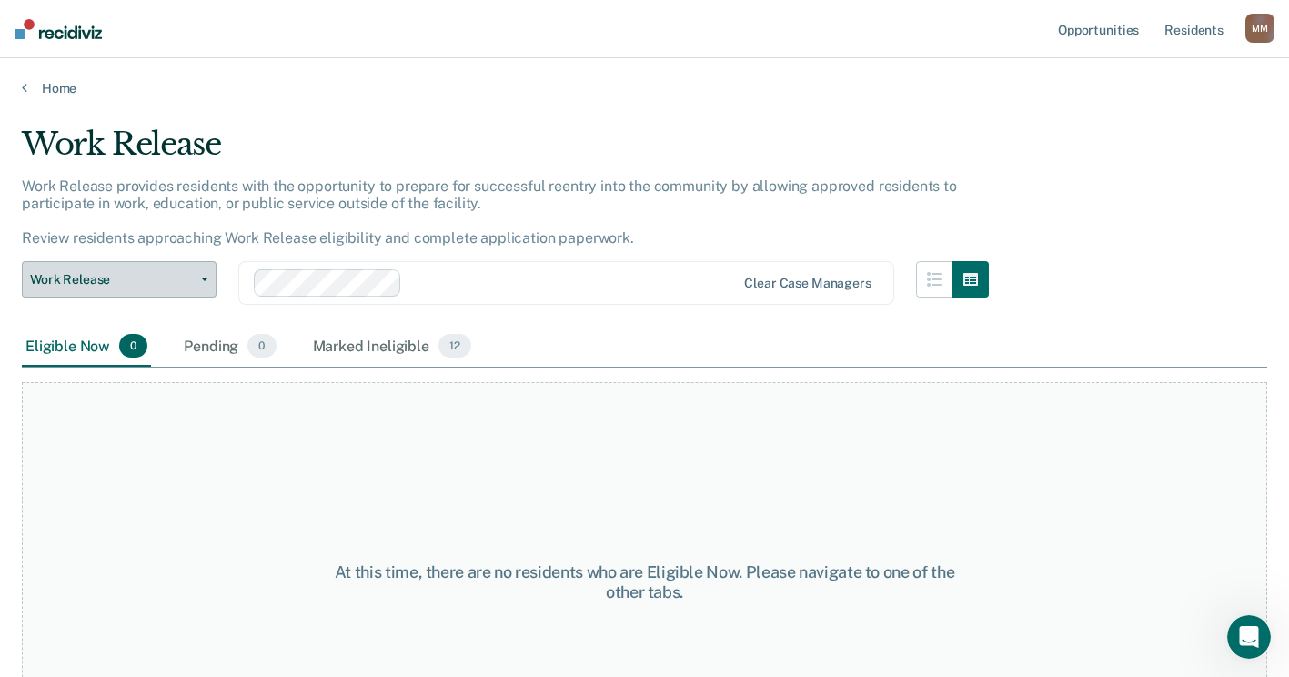
click at [207, 270] on button "Work Release" at bounding box center [119, 279] width 195 height 36
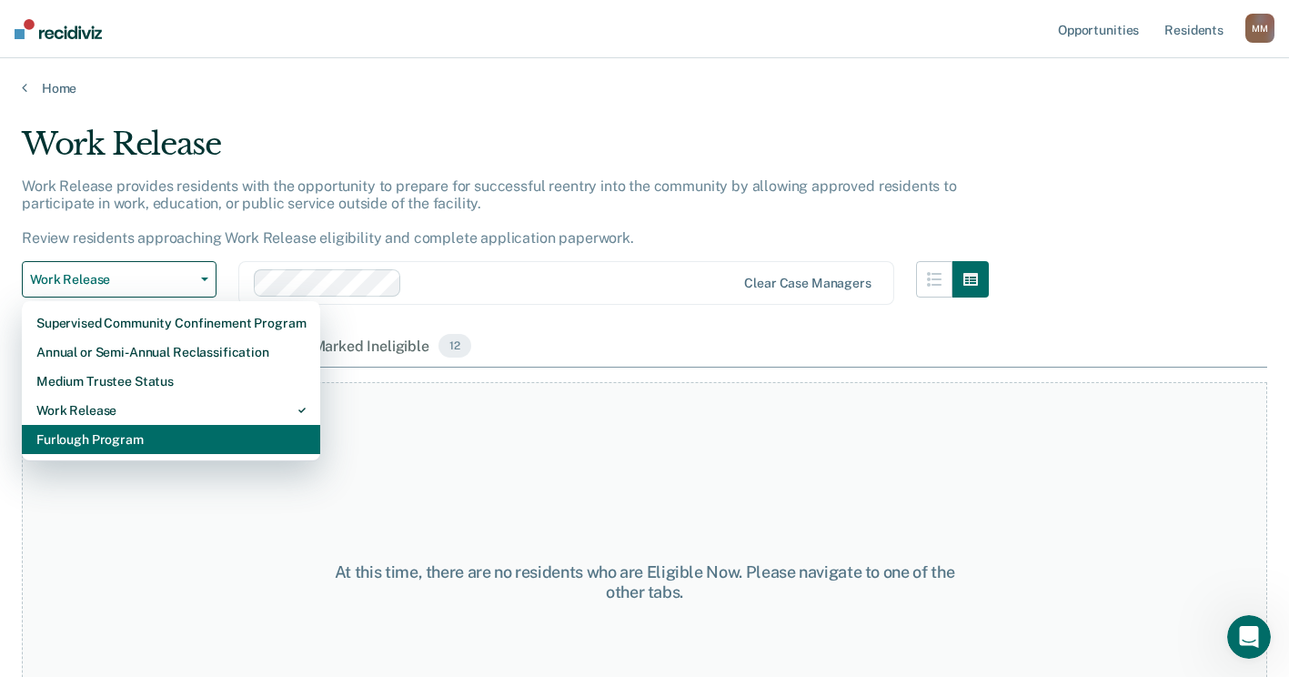
click at [160, 449] on div "Furlough Program" at bounding box center [170, 439] width 269 height 29
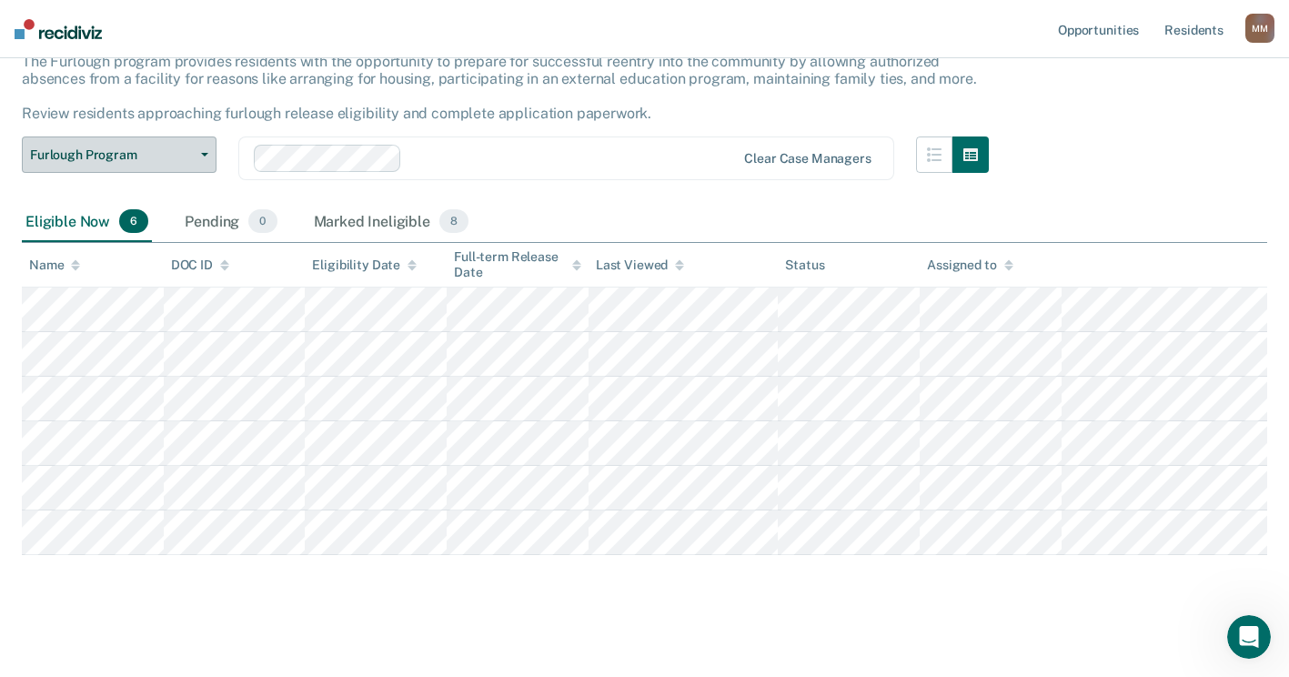
scroll to position [134, 0]
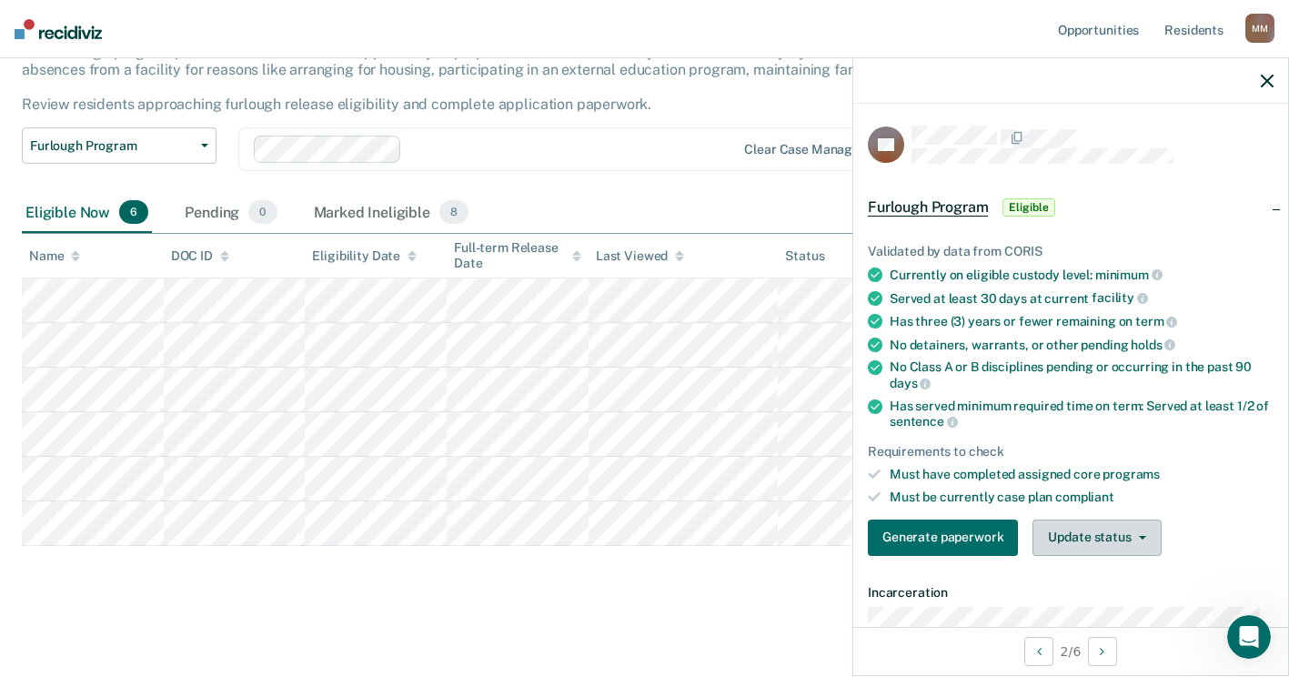
click at [1092, 537] on button "Update status" at bounding box center [1096, 537] width 128 height 36
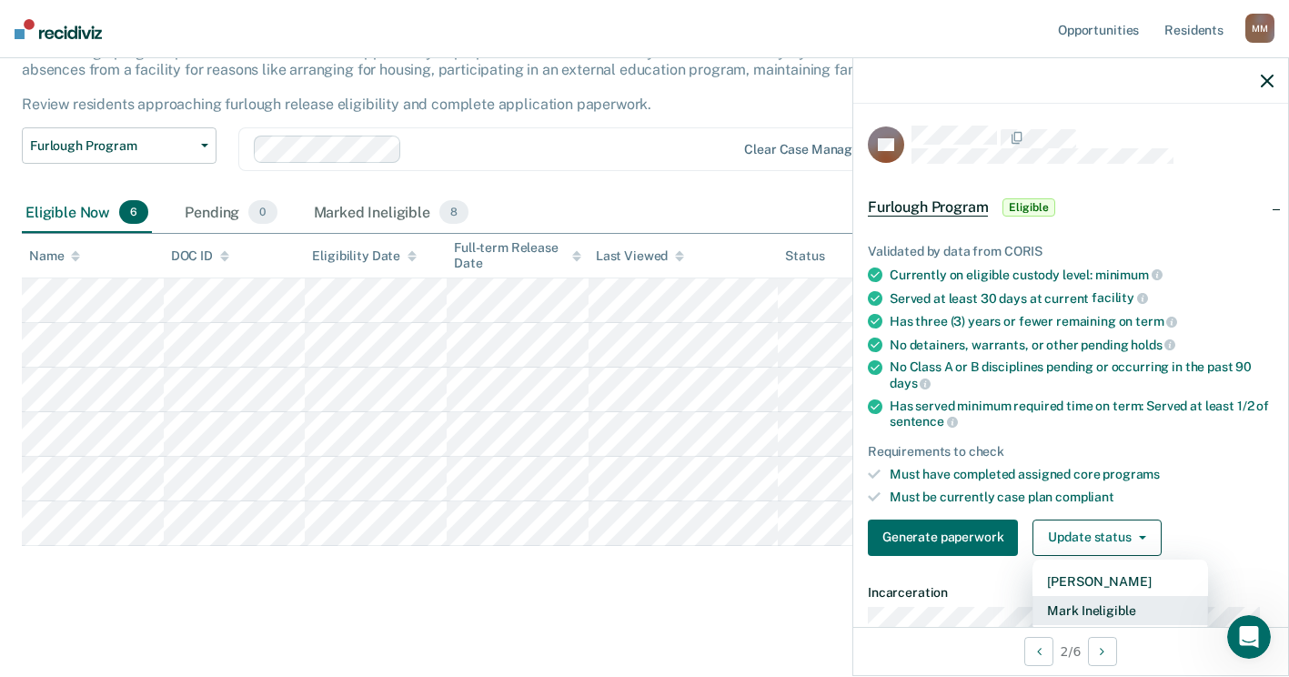
click at [1091, 605] on button "Mark Ineligible" at bounding box center [1120, 610] width 176 height 29
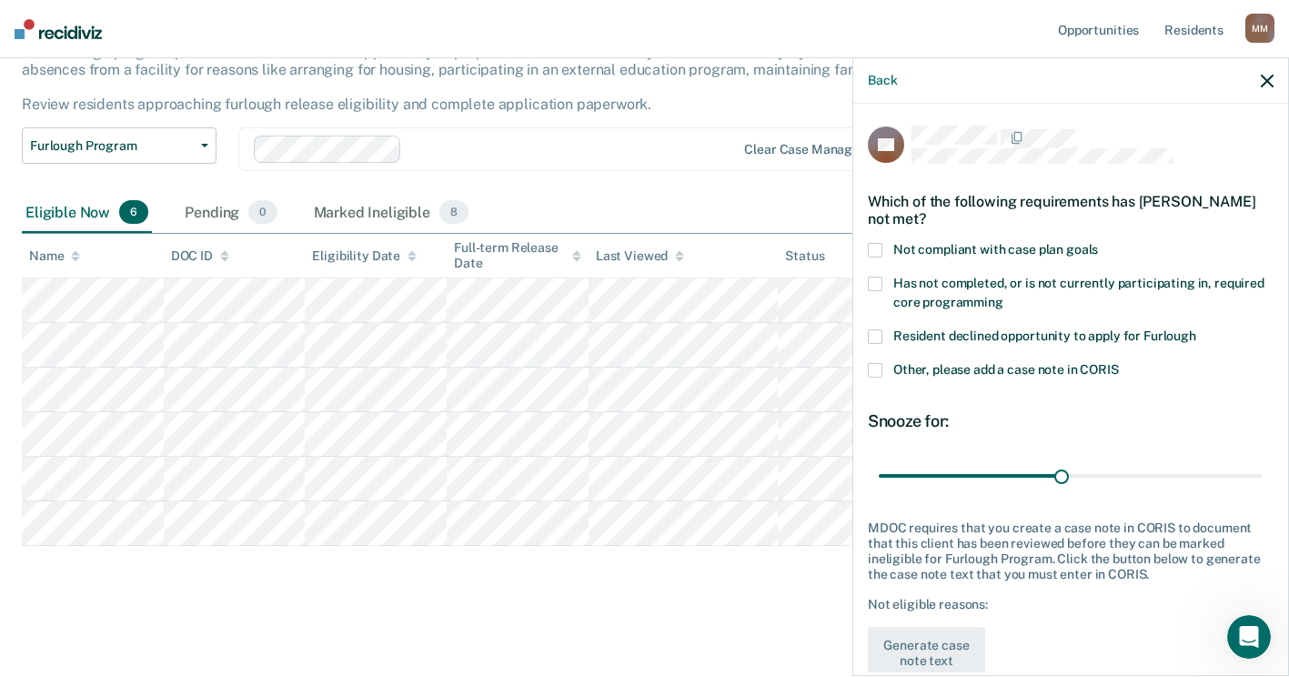
click at [880, 333] on span at bounding box center [875, 336] width 15 height 15
click at [876, 368] on span at bounding box center [875, 370] width 15 height 15
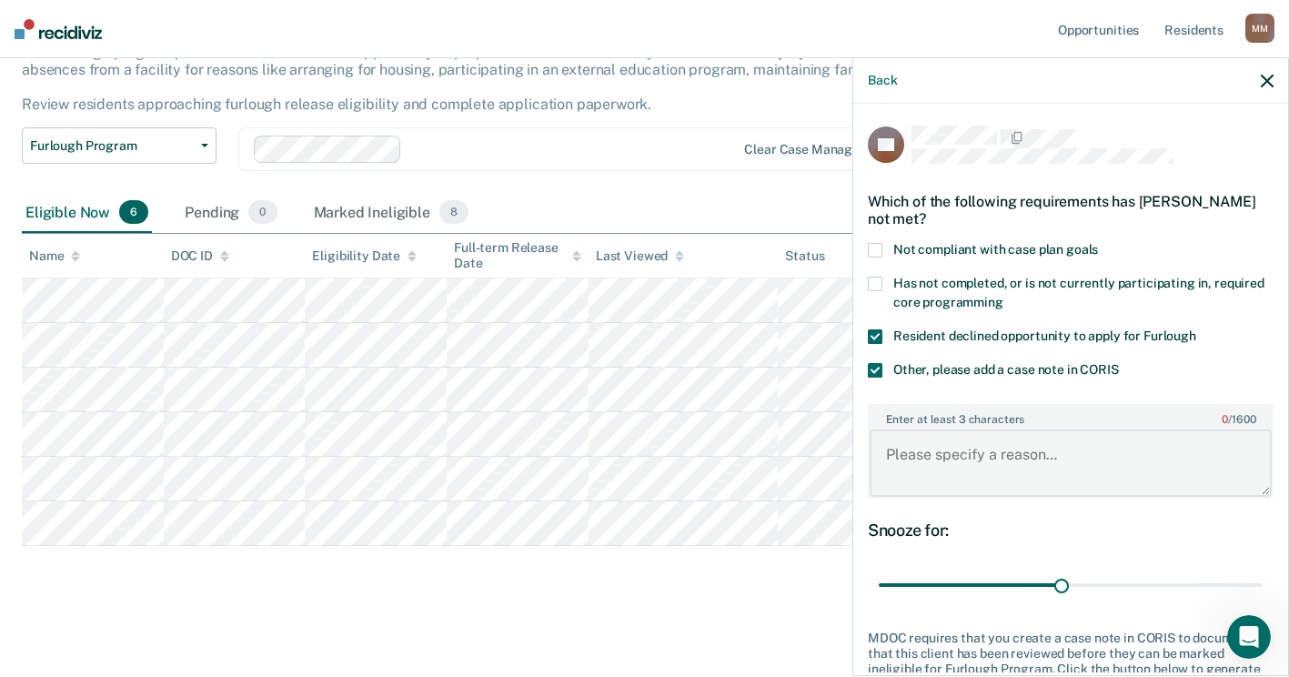
click at [937, 447] on textarea "Enter at least 3 characters 0 / 1600" at bounding box center [1071, 462] width 402 height 67
type textarea "r"
type textarea "Releasing in October"
drag, startPoint x: 1056, startPoint y: 579, endPoint x: 1290, endPoint y: 574, distance: 233.8
type input "62"
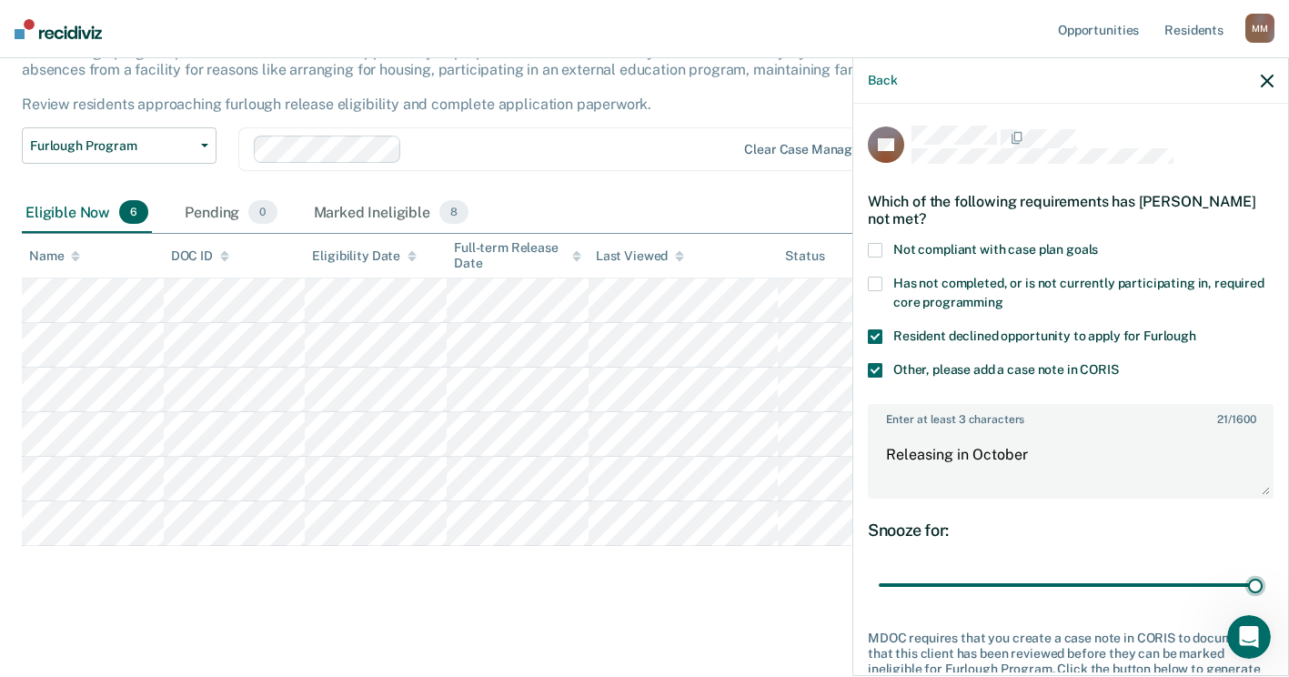
click at [1262, 574] on input "range" at bounding box center [1071, 585] width 384 height 32
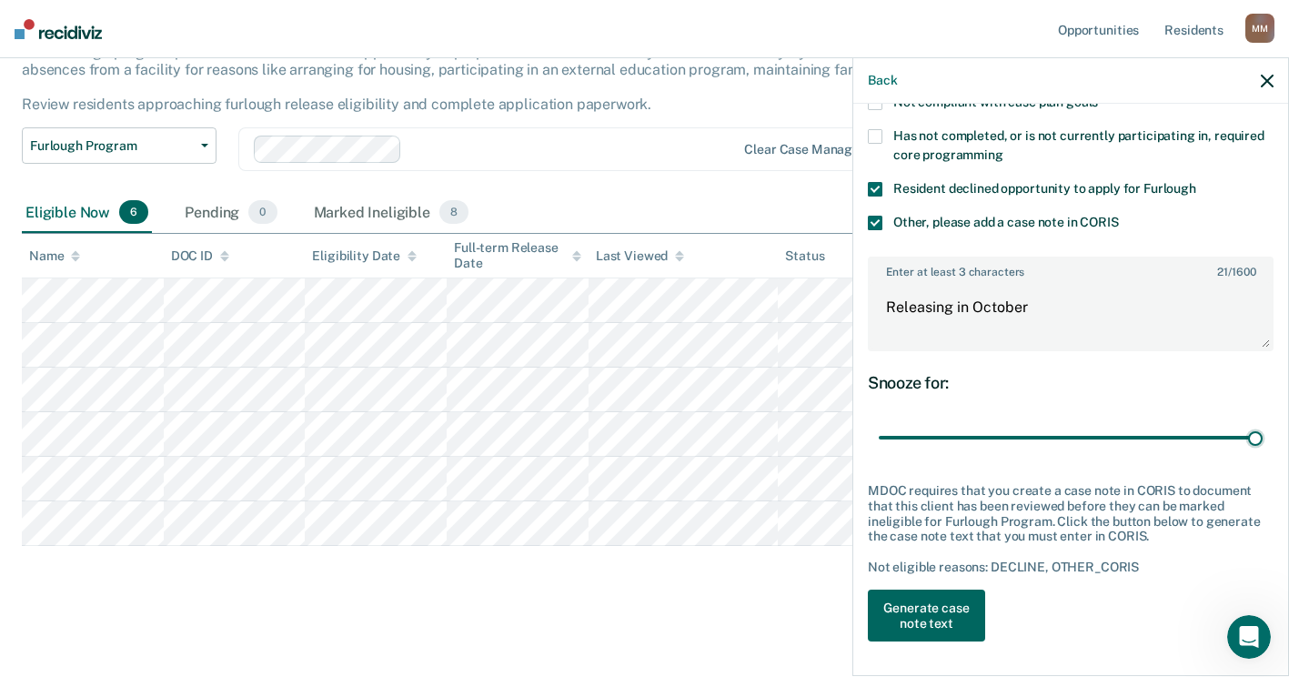
click at [939, 617] on button "Generate case note text" at bounding box center [926, 615] width 117 height 53
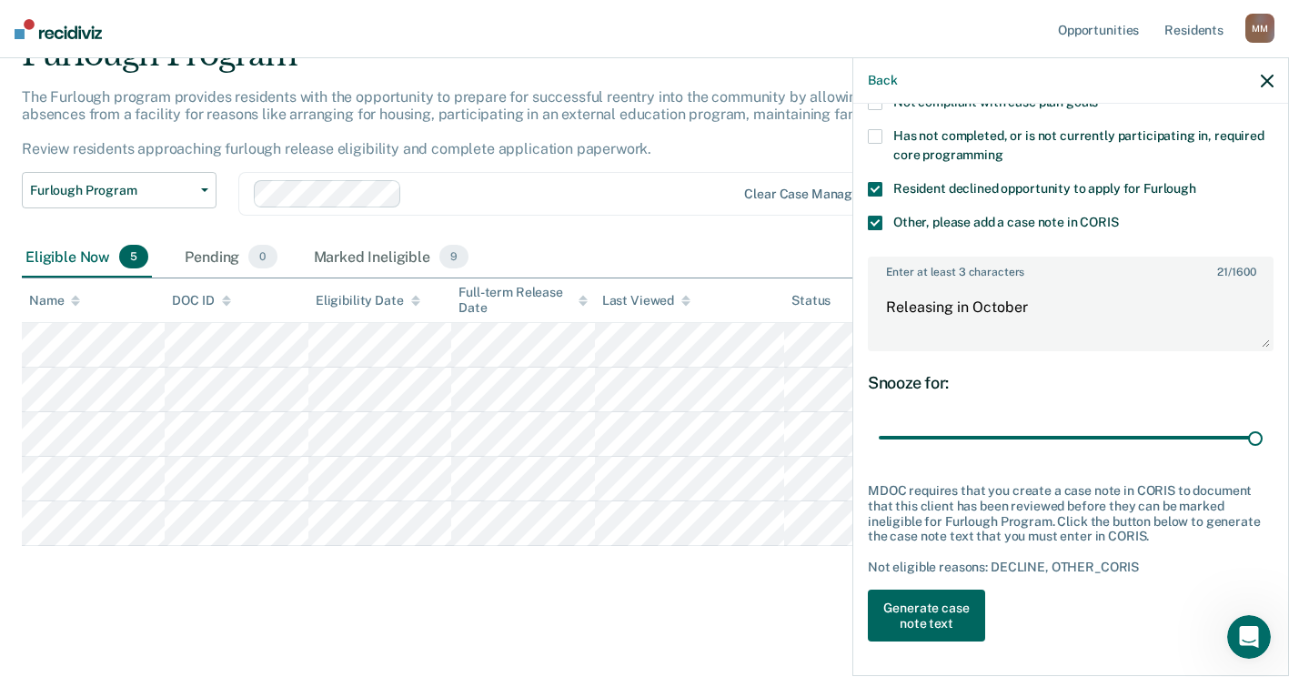
scroll to position [89, 0]
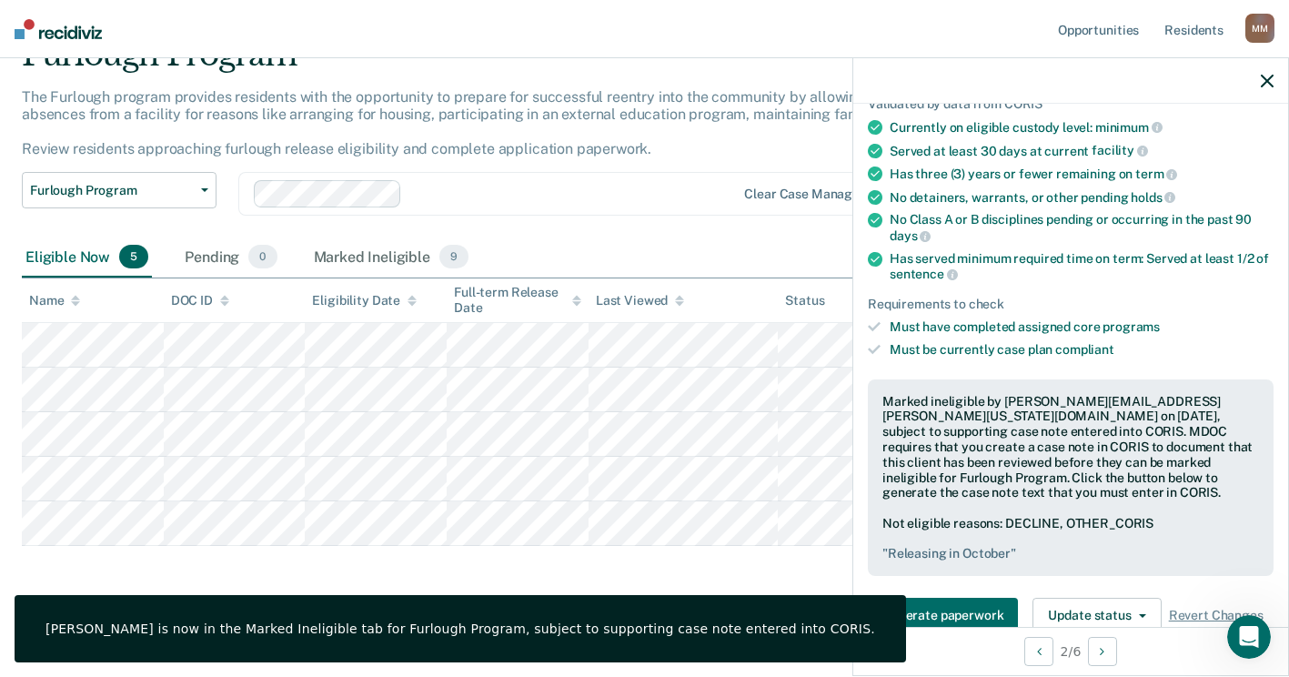
click at [1267, 75] on icon "button" at bounding box center [1267, 81] width 13 height 13
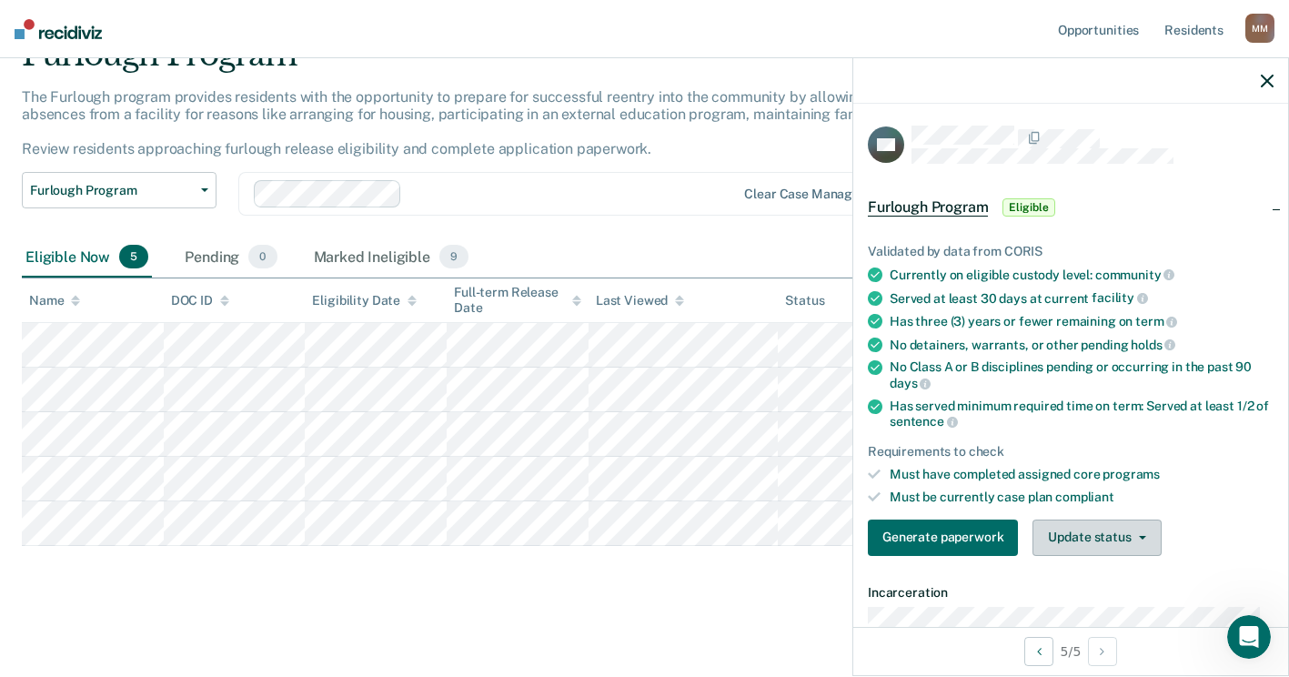
click at [1050, 523] on button "Update status" at bounding box center [1096, 537] width 128 height 36
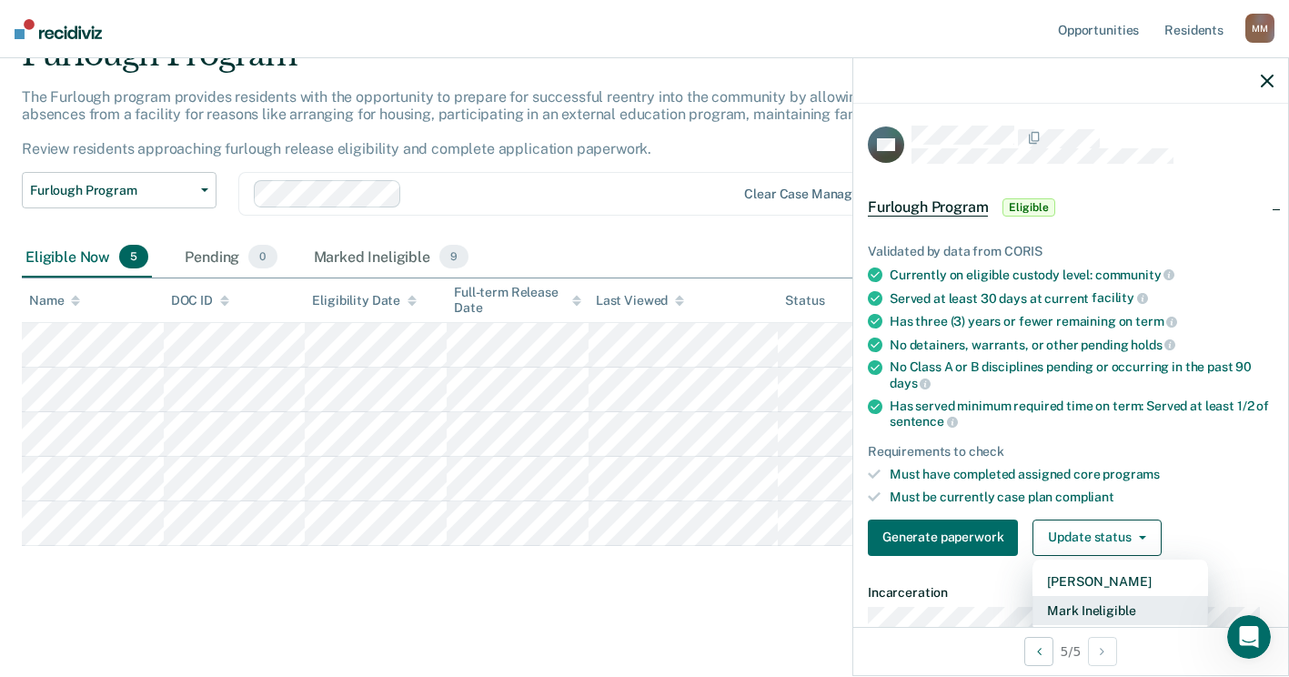
click at [1101, 615] on button "Mark Ineligible" at bounding box center [1120, 610] width 176 height 29
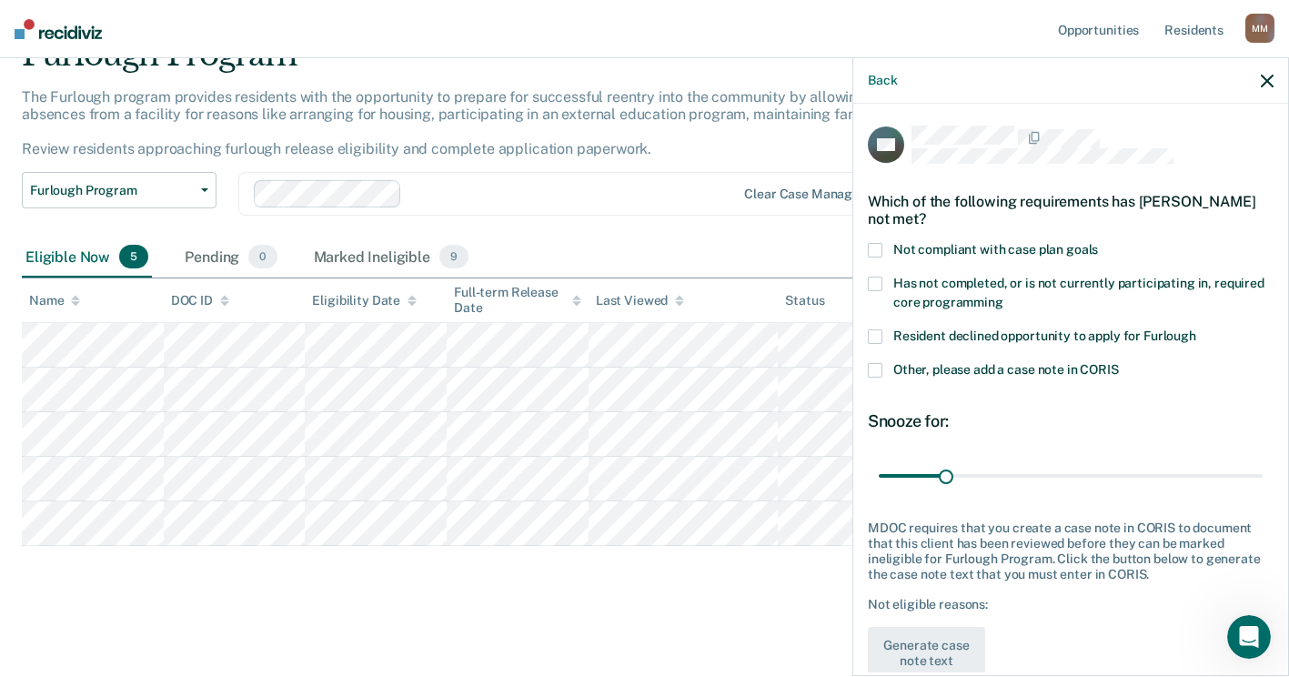
click at [883, 335] on label "Resident declined opportunity to apply for Furlough" at bounding box center [1071, 338] width 406 height 19
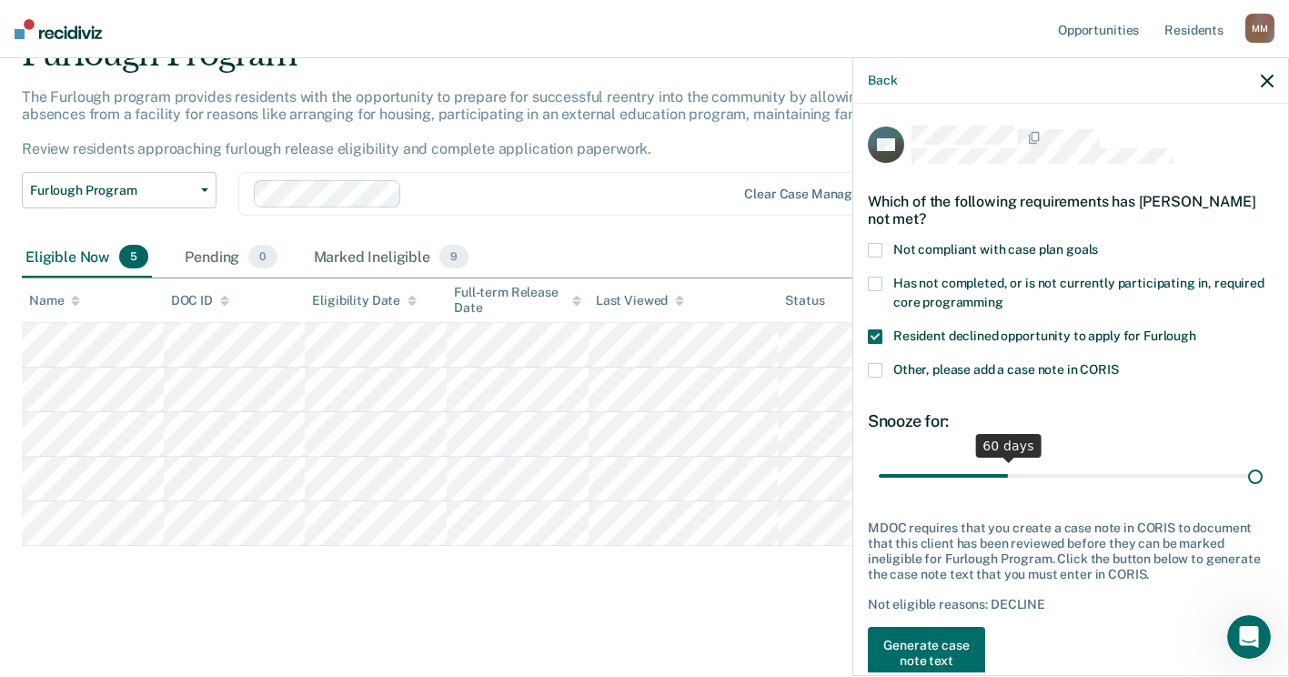
drag, startPoint x: 948, startPoint y: 471, endPoint x: 1305, endPoint y: 513, distance: 359.9
type input "180"
click at [1262, 491] on input "range" at bounding box center [1071, 475] width 384 height 32
click at [918, 644] on button "Generate case note text" at bounding box center [926, 653] width 117 height 53
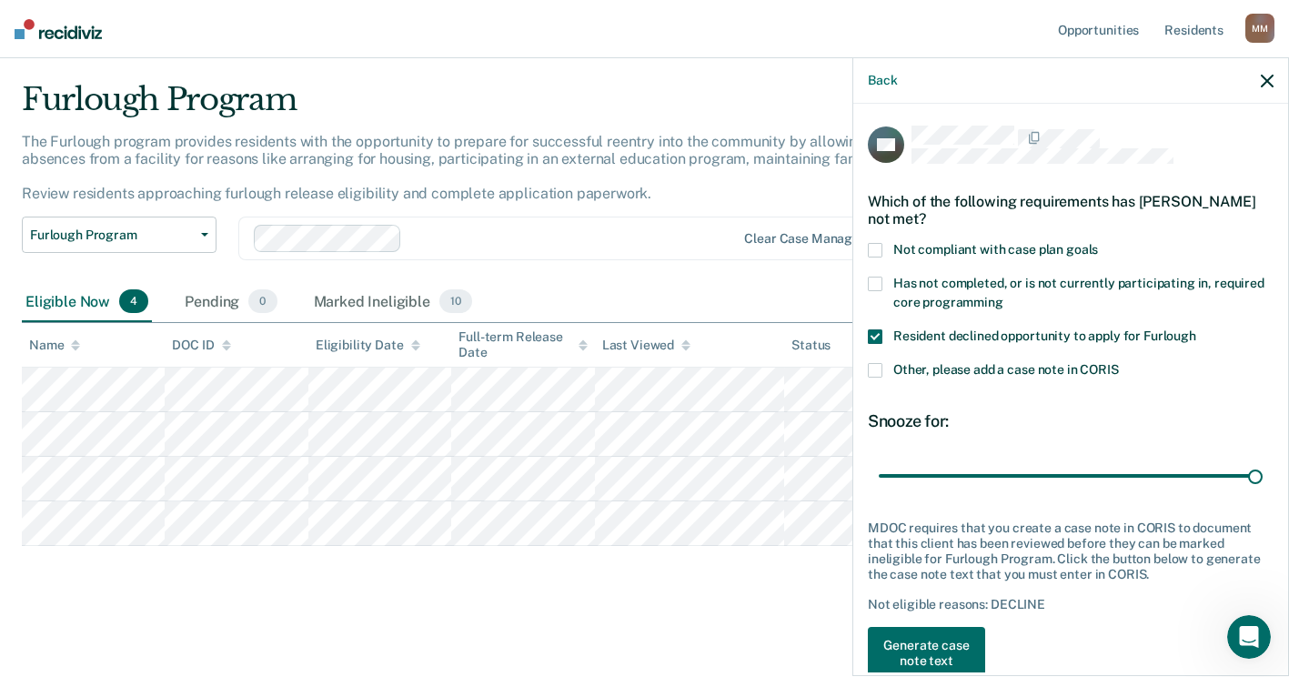
scroll to position [5, 0]
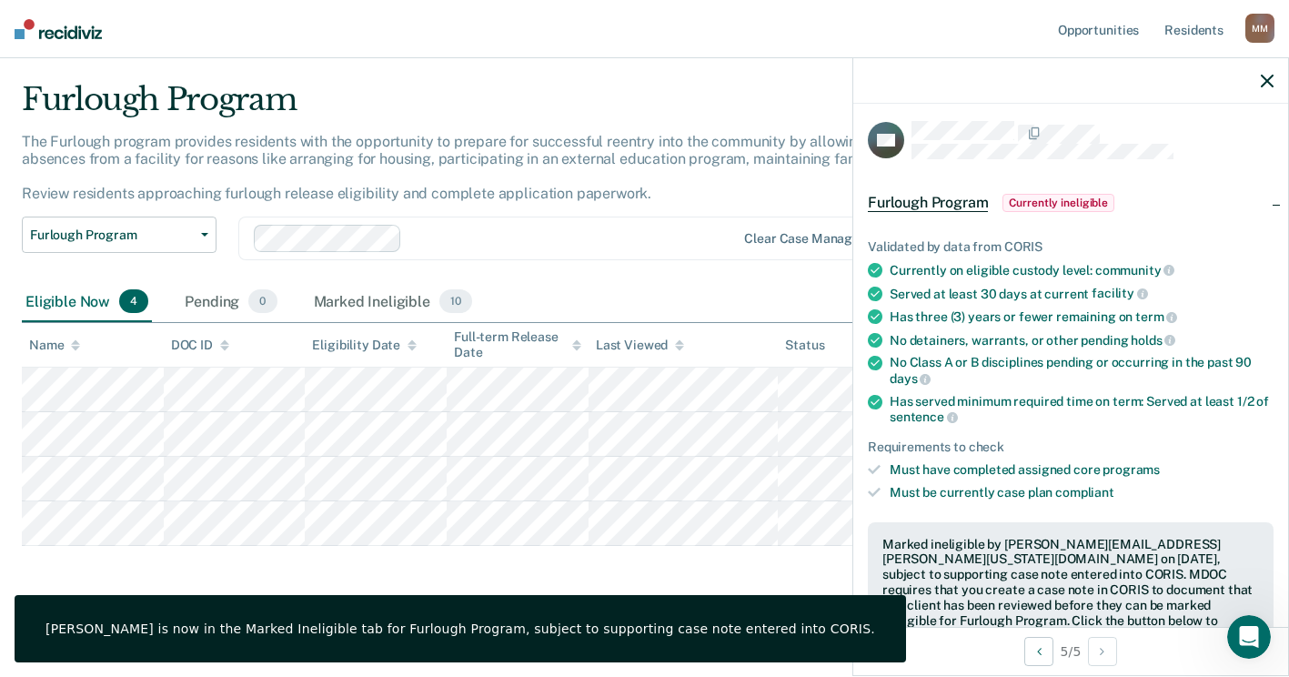
click at [1262, 74] on button "button" at bounding box center [1267, 80] width 13 height 15
